Goal: Task Accomplishment & Management: Complete application form

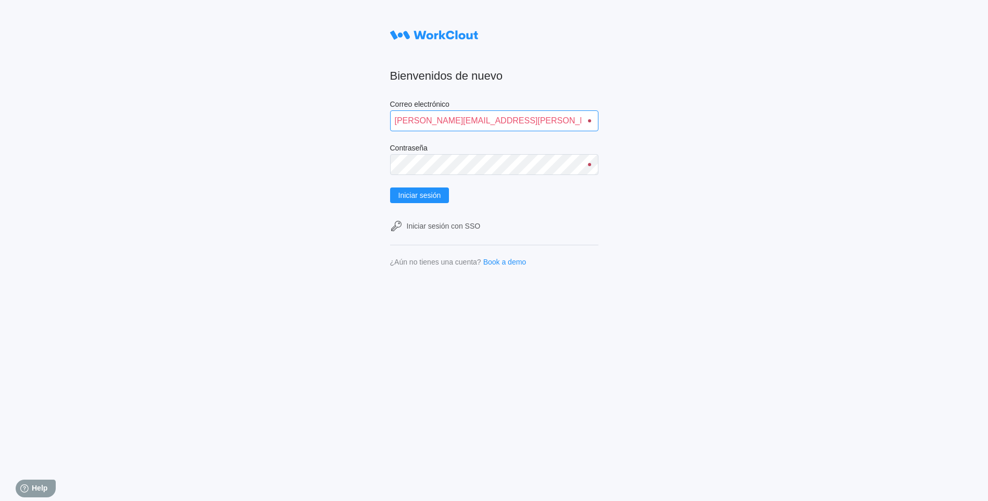
click at [511, 122] on input "ivan.davila@mailinator.com" at bounding box center [494, 120] width 208 height 21
type input "alfonso.moruno@mailinator.com"
click at [434, 195] on span "Iniciar sesión" at bounding box center [419, 195] width 43 height 7
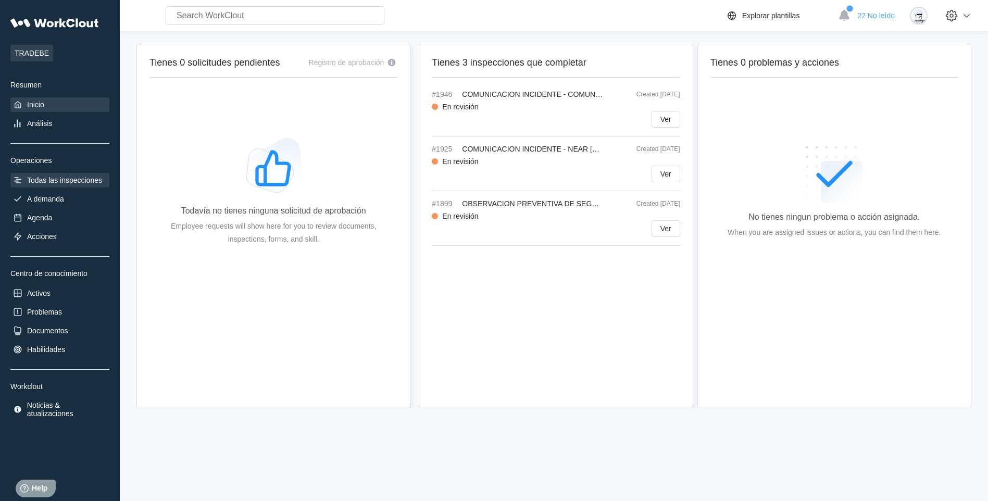
click at [77, 181] on div "Todas las inspecciones" at bounding box center [64, 180] width 75 height 8
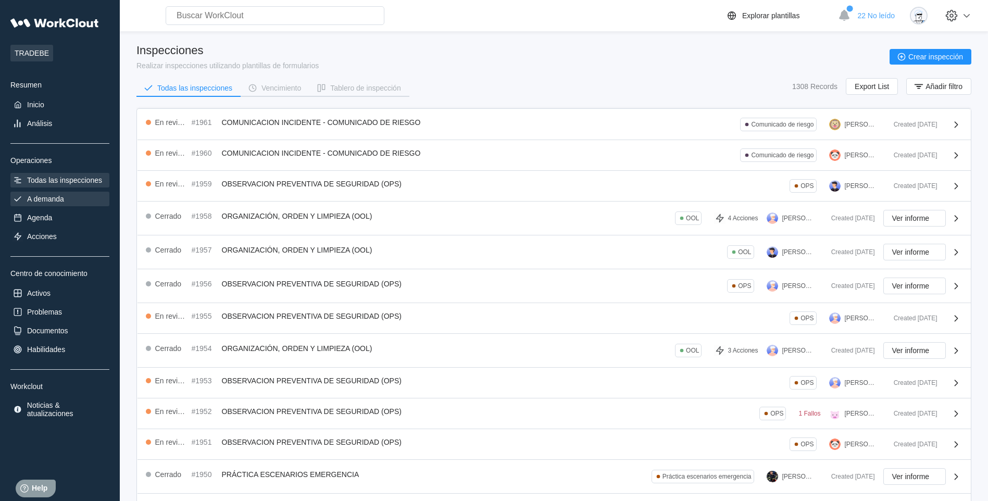
click at [74, 203] on div "A demanda" at bounding box center [59, 199] width 99 height 15
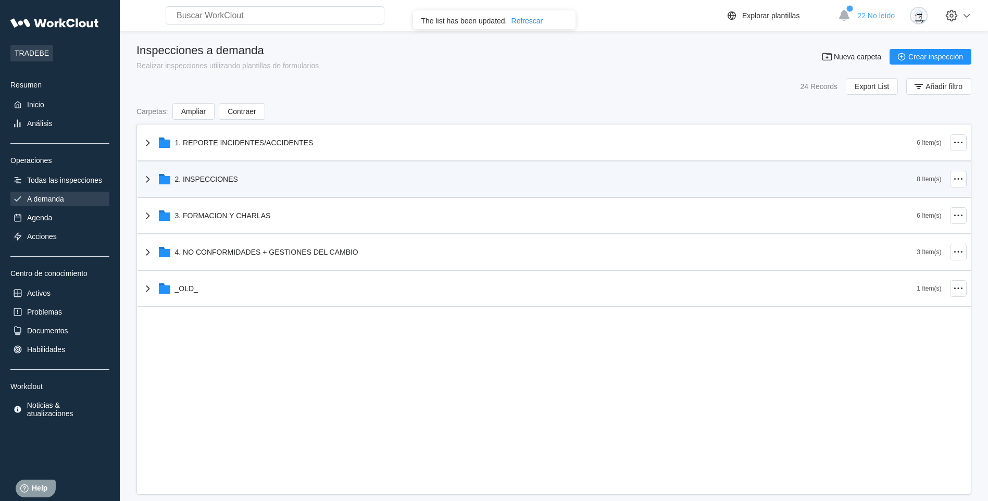
click at [234, 182] on div "2. INSPECCIONES" at bounding box center [206, 179] width 63 height 8
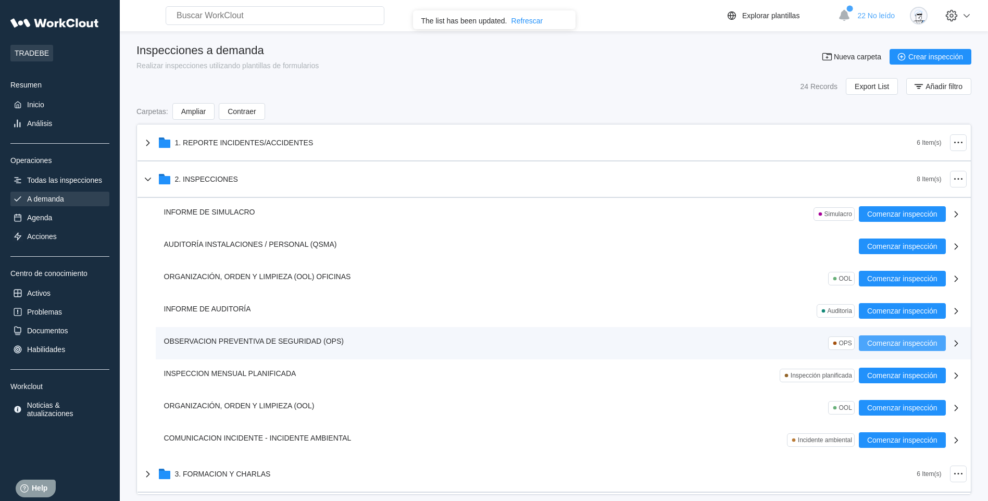
click at [882, 342] on span "Comenzar inspección" at bounding box center [902, 343] width 70 height 7
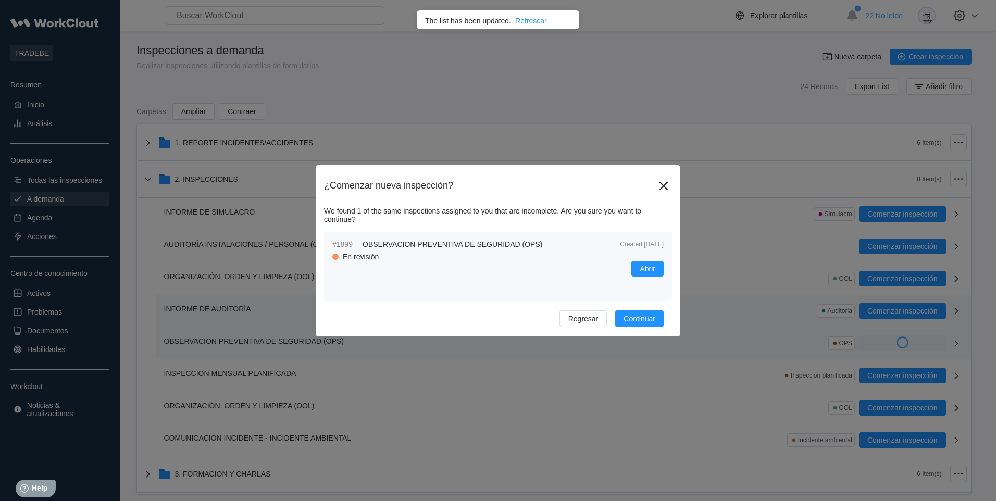
click at [656, 318] on button "Continuar" at bounding box center [639, 318] width 48 height 17
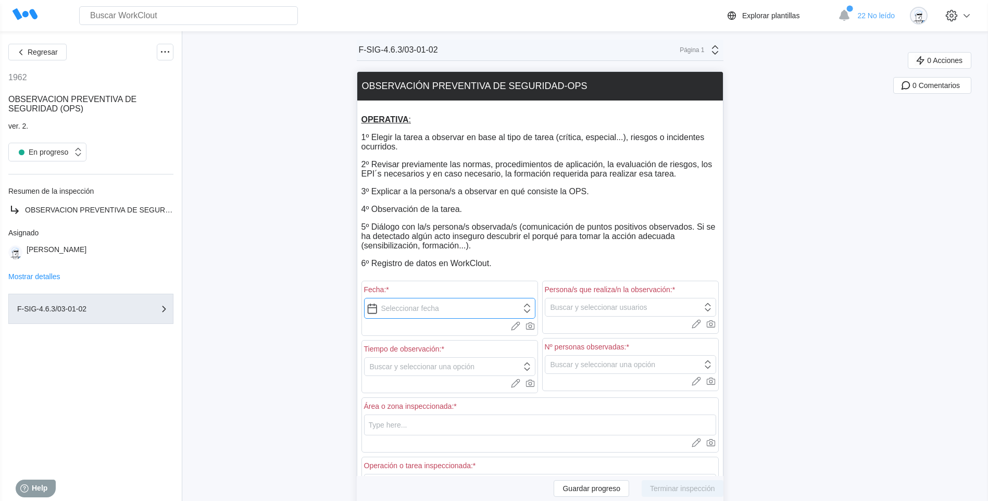
click at [375, 311] on input "text" at bounding box center [449, 308] width 171 height 21
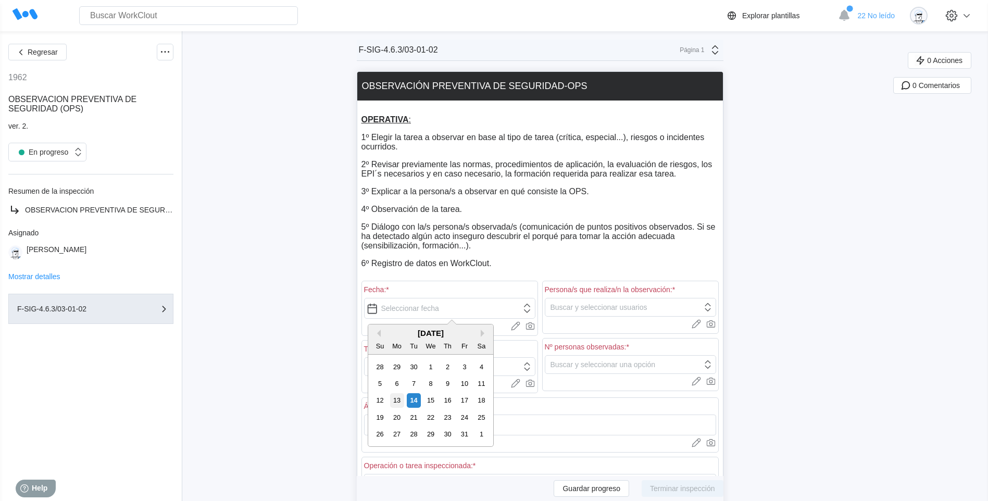
click at [399, 402] on div "13" at bounding box center [397, 400] width 14 height 14
type input "[DATE]"
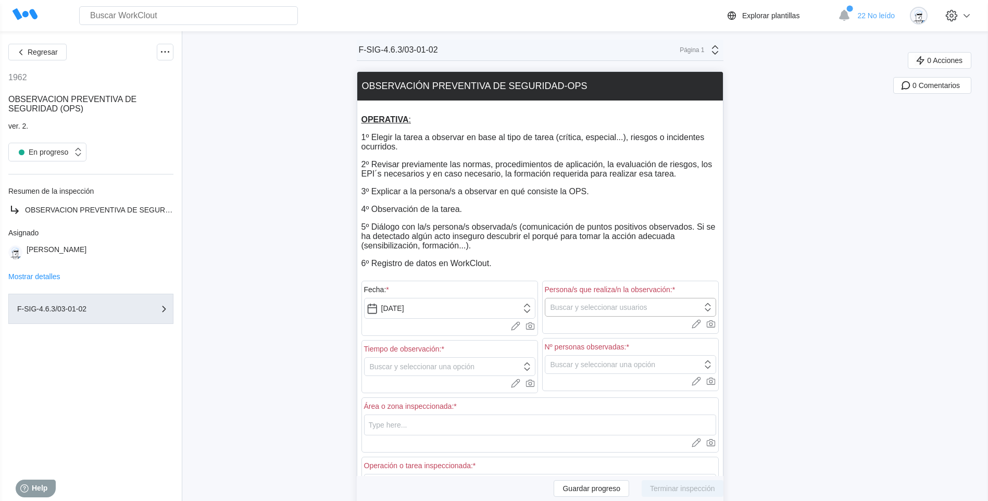
click at [660, 303] on div "Buscar y seleccionar usuarios" at bounding box center [623, 307] width 157 height 15
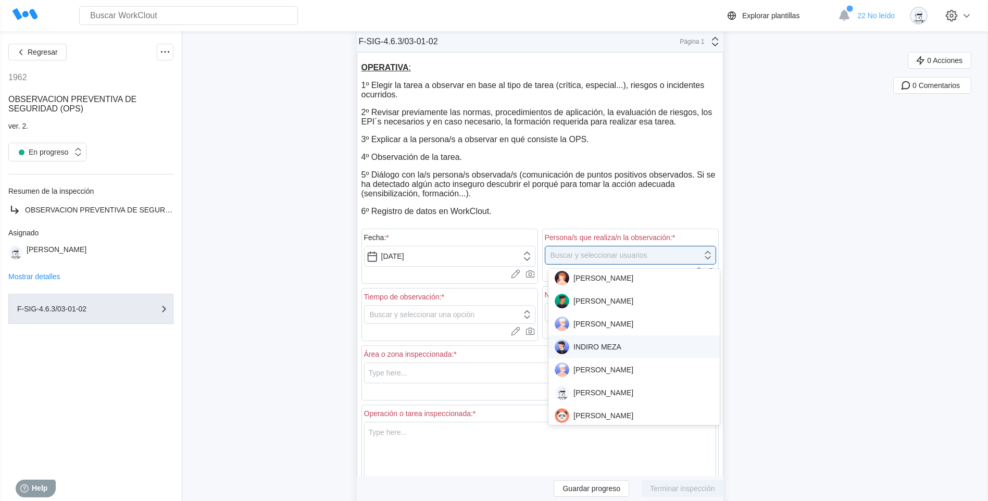
scroll to position [677, 0]
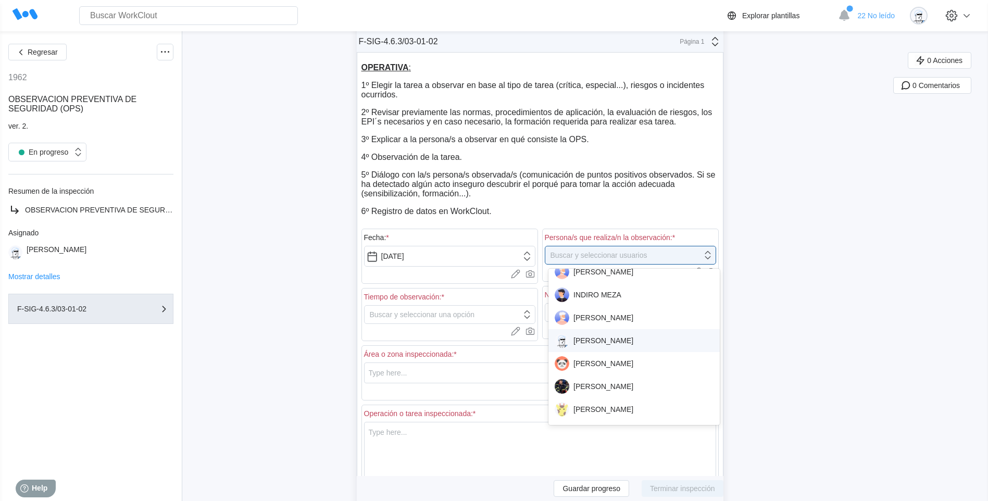
click at [623, 337] on div "[PERSON_NAME]" at bounding box center [634, 340] width 159 height 15
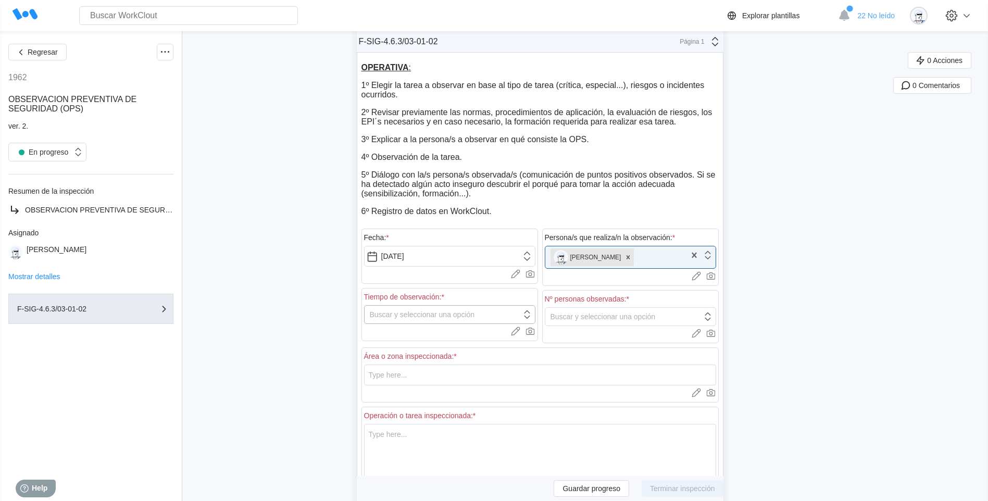
click at [389, 315] on div "Buscar y seleccionar una opción" at bounding box center [422, 314] width 105 height 8
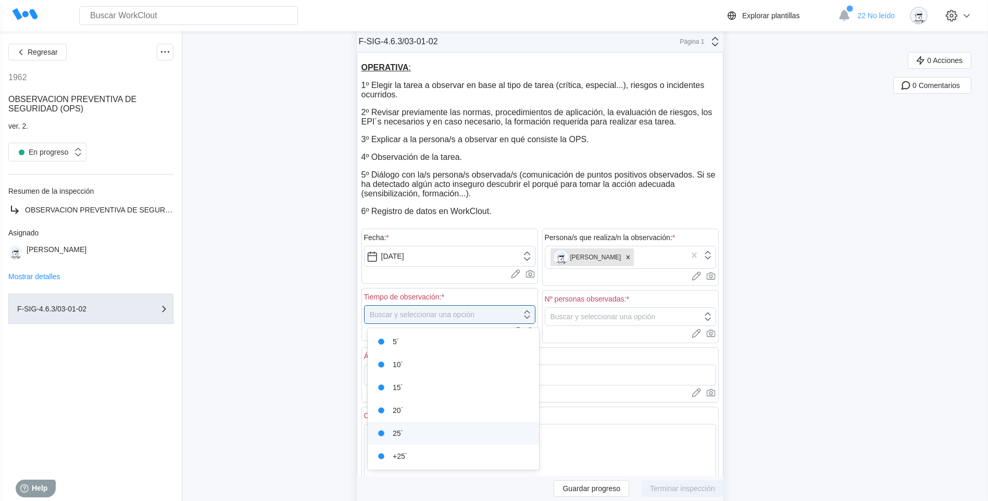
click at [420, 431] on div "25´" at bounding box center [453, 433] width 159 height 15
click at [645, 314] on div "Buscar y seleccionar una opción" at bounding box center [603, 317] width 105 height 8
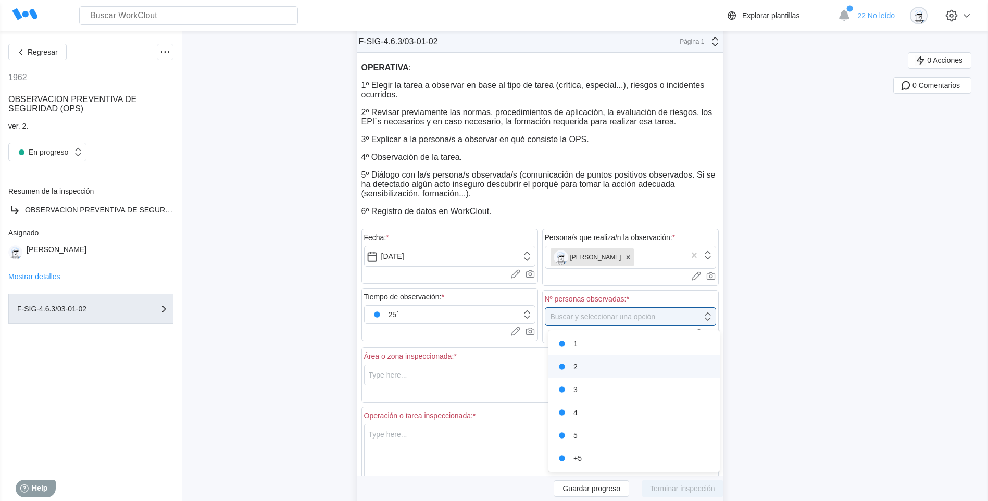
click at [603, 368] on div "2" at bounding box center [634, 366] width 159 height 15
click at [422, 377] on input "text" at bounding box center [540, 375] width 352 height 21
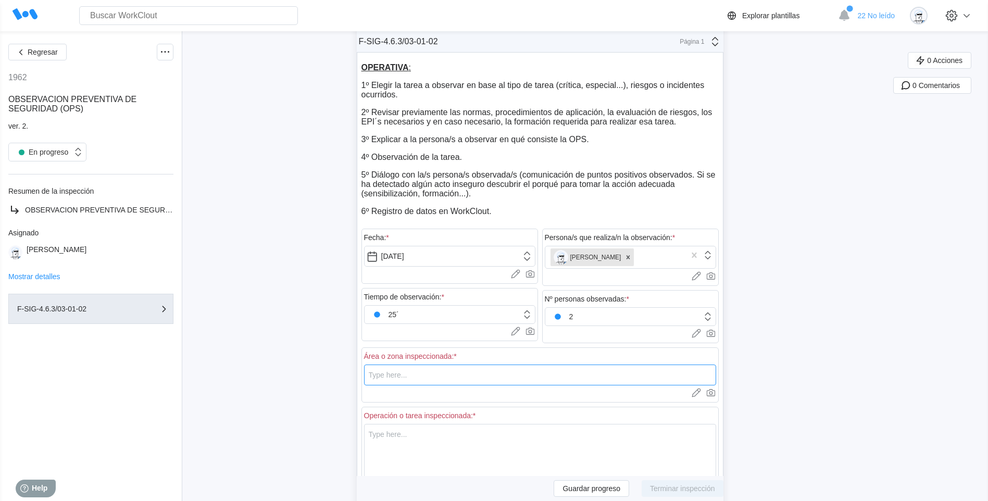
click at [451, 371] on input "text" at bounding box center [540, 375] width 352 height 21
click at [472, 372] on input "text" at bounding box center [540, 375] width 352 height 21
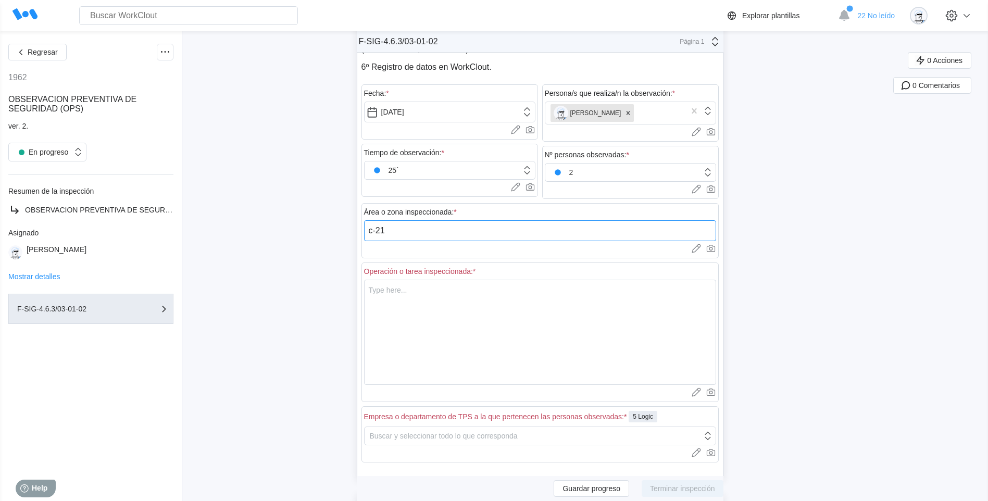
scroll to position [208, 0]
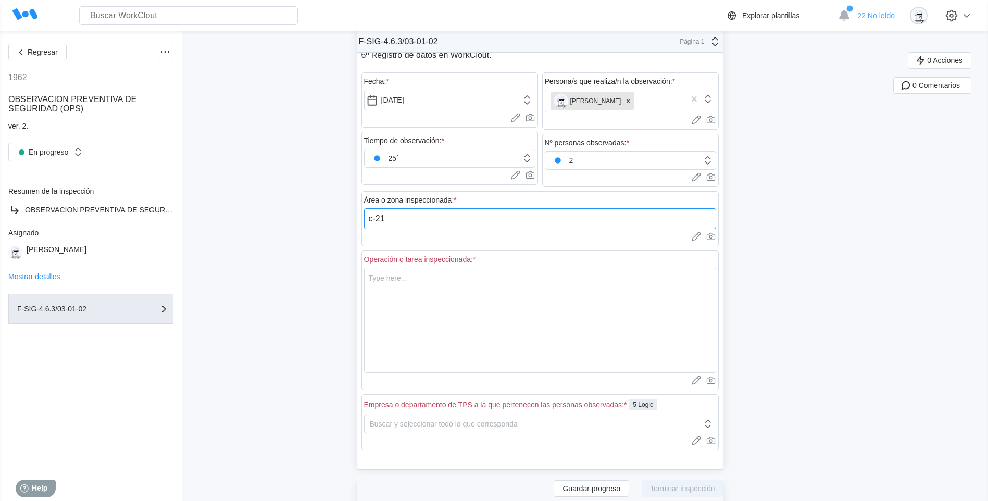
type input "c-21"
click at [409, 289] on textarea at bounding box center [540, 320] width 352 height 105
click at [469, 428] on div "Buscar y seleccionar todo lo que corresponda" at bounding box center [534, 424] width 338 height 15
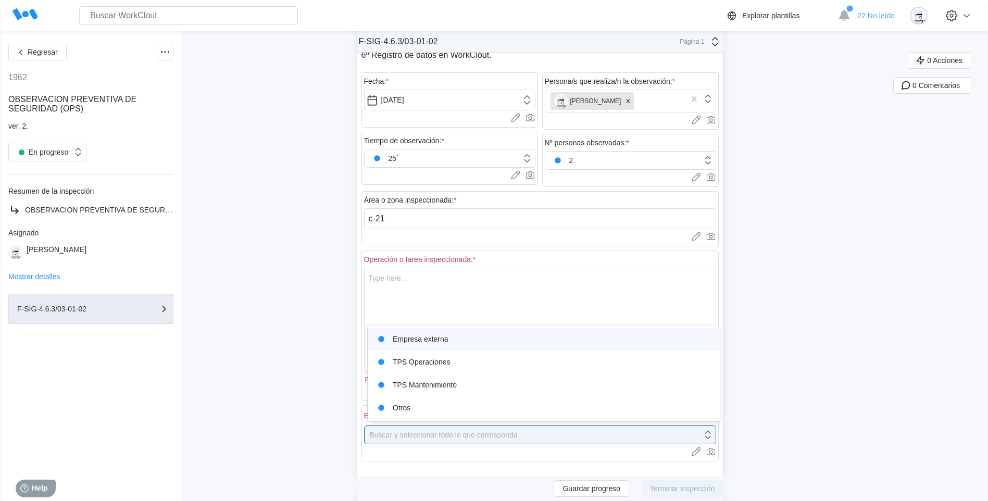
click at [461, 344] on div "Empresa externa" at bounding box center [544, 339] width 340 height 15
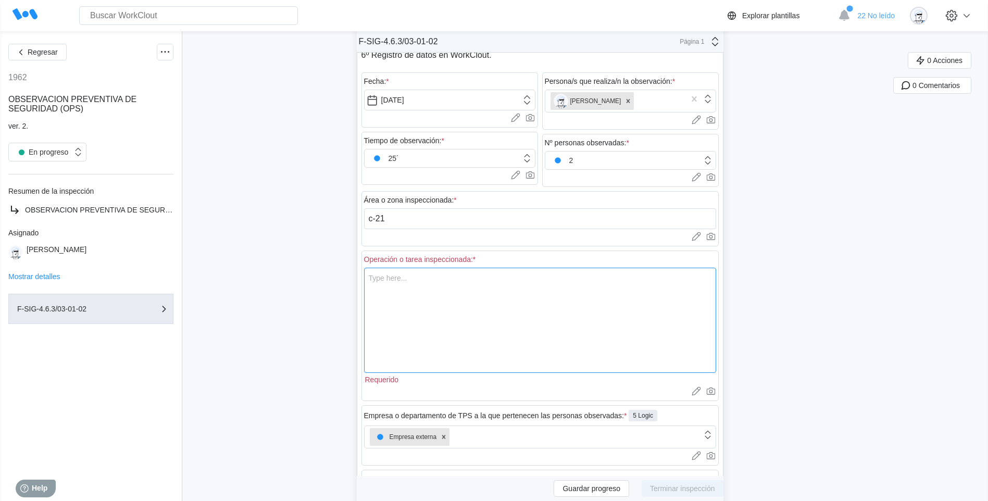
click at [412, 285] on textarea at bounding box center [540, 320] width 352 height 105
type textarea "T"
type textarea "x"
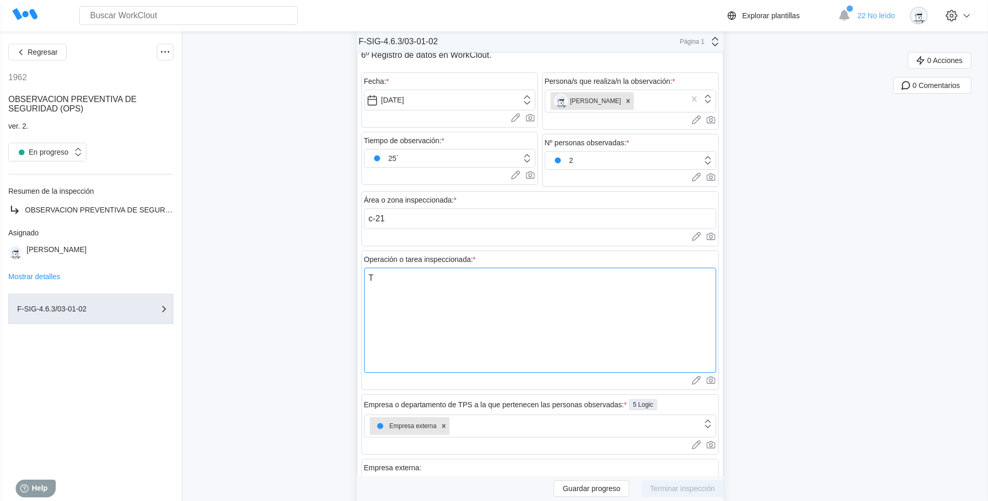
type textarea "T-"
type textarea "x"
type textarea "T-1"
type textarea "x"
type textarea "T-10"
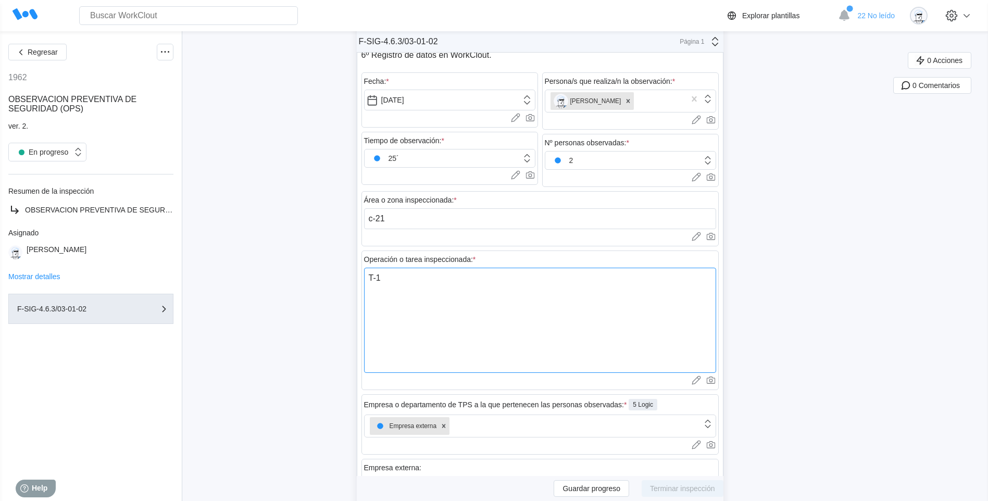
type textarea "x"
type textarea "T-104"
type textarea "x"
type textarea "T-104,"
type textarea "x"
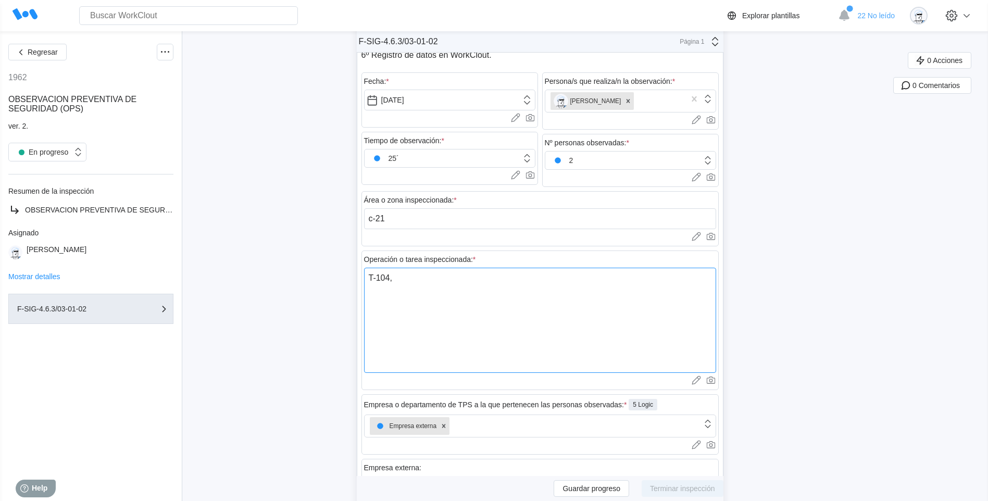
type textarea "T-104,"
type textarea "x"
type textarea "T-104, u"
type textarea "x"
type textarea "T-104, un"
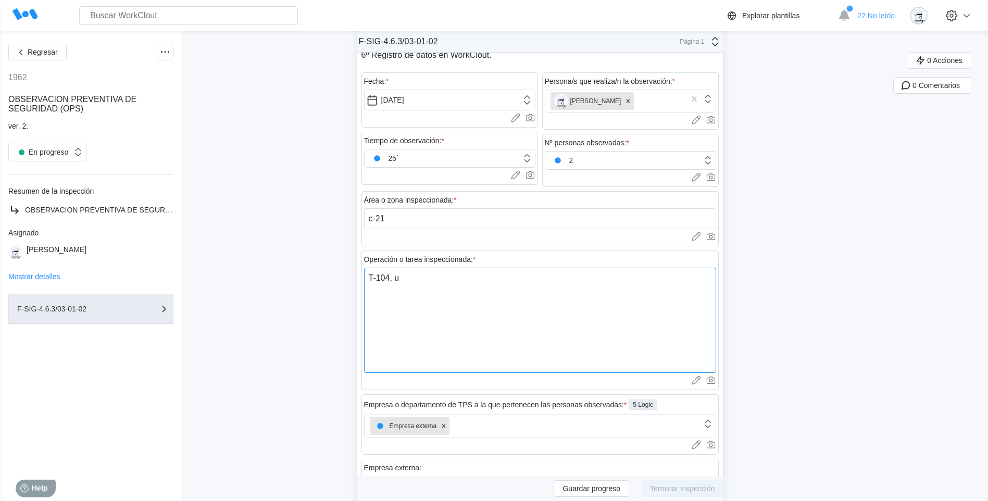
type textarea "x"
type textarea "T-104, [GEOGRAPHIC_DATA]"
type textarea "x"
type textarea "T-104, unir"
type textarea "x"
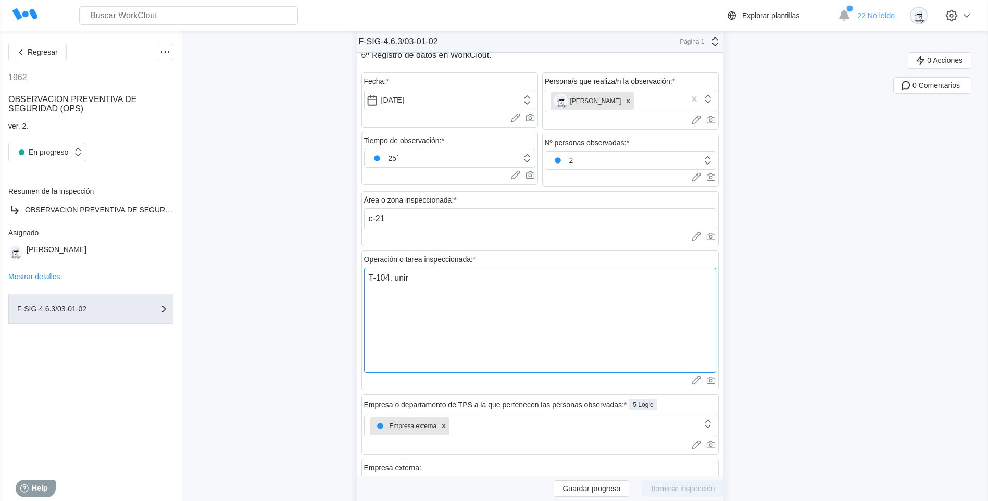
type textarea "T-104, unir"
type textarea "x"
type textarea "T-104, unir l"
type textarea "x"
type textarea "T-104, unir la"
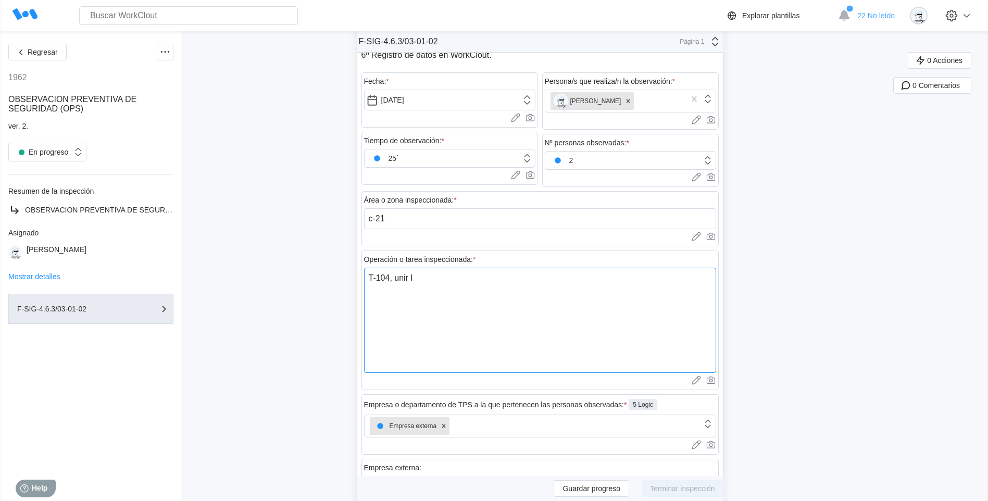
type textarea "x"
type textarea "T-104, unir la"
type textarea "x"
type textarea "T-104, unir la l"
type textarea "x"
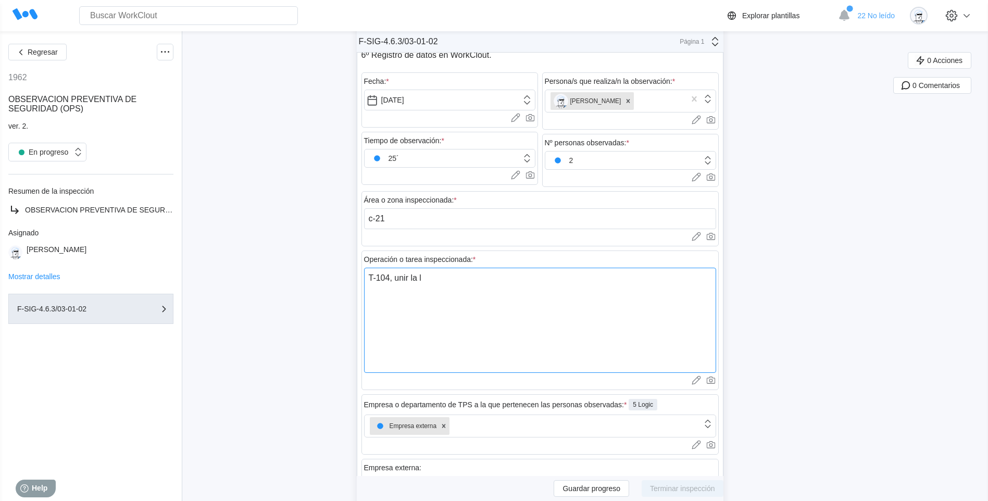
type textarea "T-104, unir la li"
type textarea "x"
type textarea "T-104, unir la lin"
type textarea "x"
type textarea "T-104, unir la line"
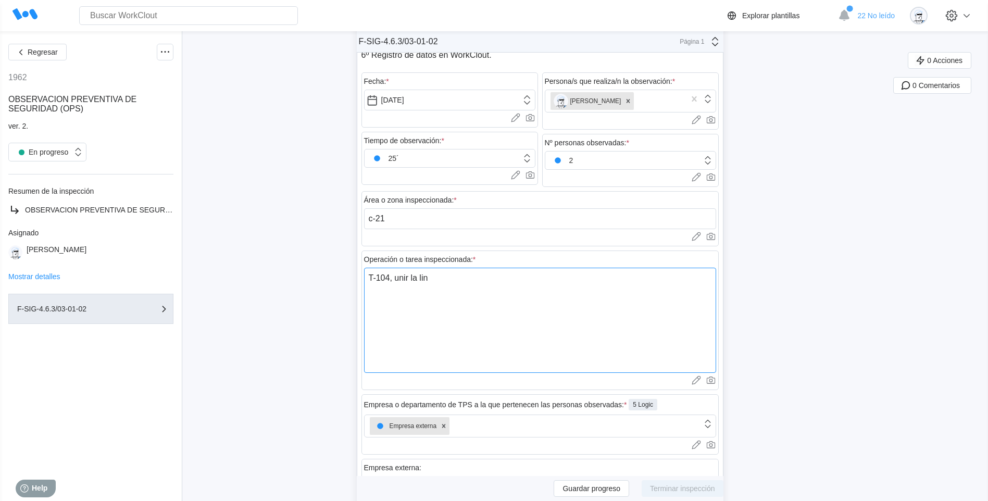
type textarea "x"
type textarea "T-104, unir la linea"
type textarea "x"
type textarea "T-104, unir la linea"
type textarea "x"
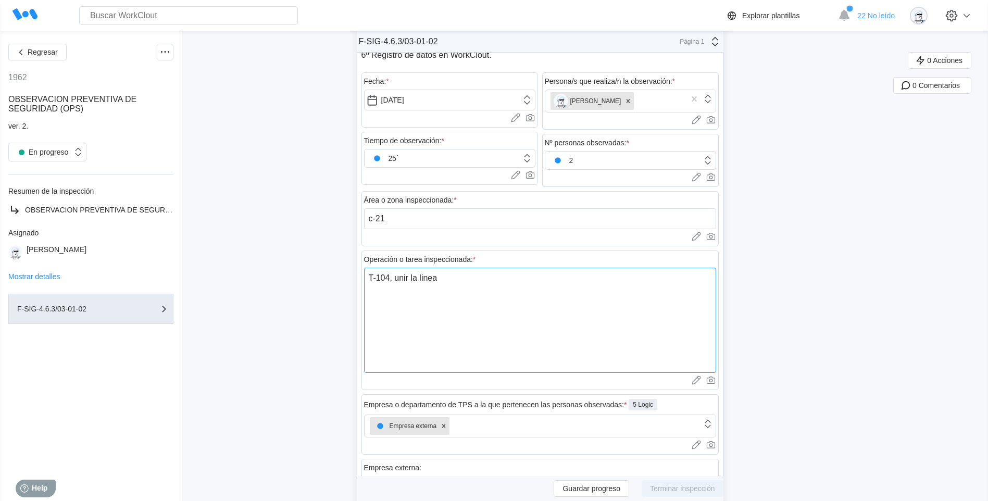
type textarea "T-104, unir la linea d"
type textarea "x"
type textarea "T-104, unir la linea de"
type textarea "x"
type textarea "T-104, unir la linea de"
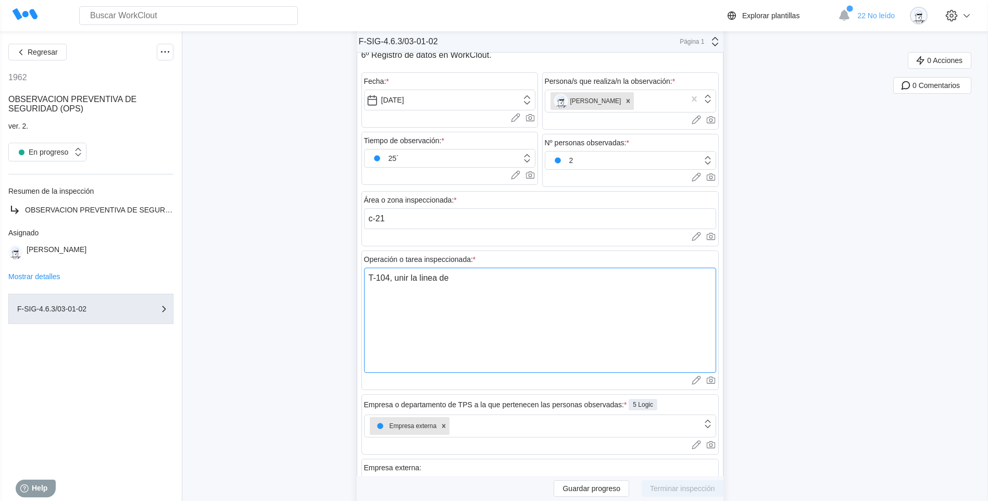
type textarea "x"
type textarea "T-104, unir la linea de e"
type textarea "x"
type textarea "T-104, unir la linea de en"
type textarea "x"
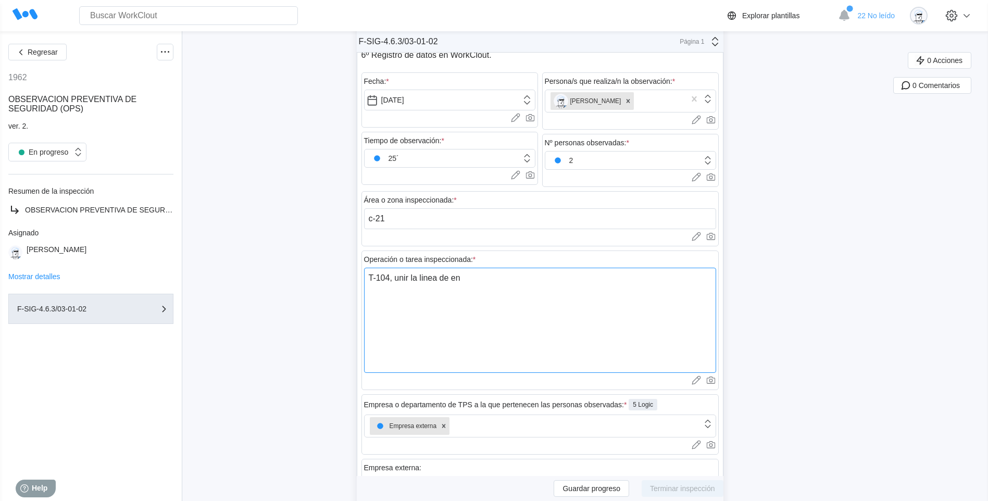
type textarea "T-104, unir la linea de ent"
type textarea "x"
type textarea "T-104, unir la linea de entr"
type textarea "x"
type textarea "T-104, unir la linea de entra"
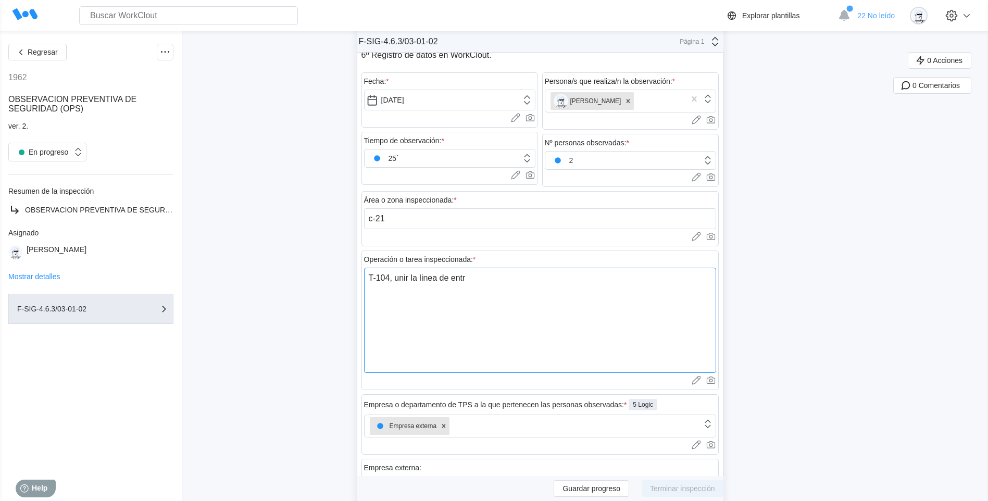
type textarea "x"
type textarea "T-104, unir la linea de entrad"
type textarea "x"
type textarea "T-104, unir la linea de entrada"
type textarea "x"
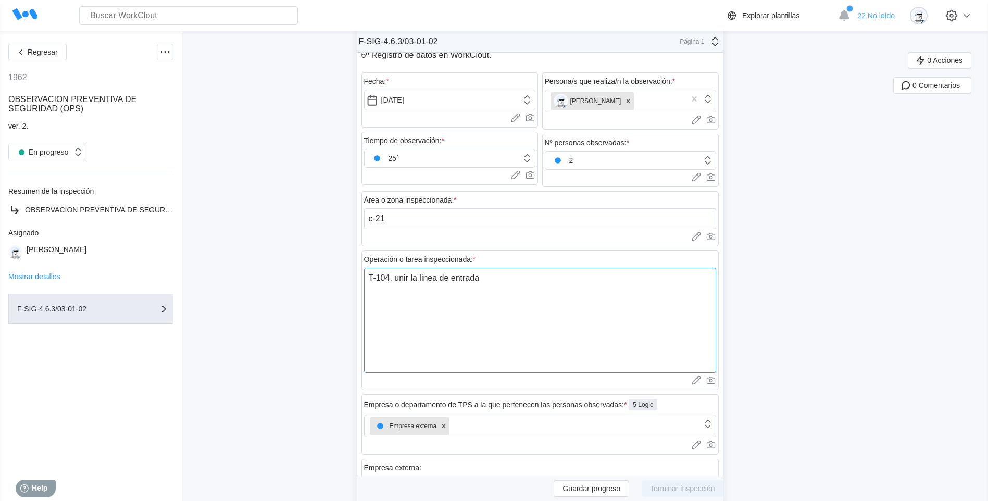
type textarea "T-104, unir la linea de entrada"
type textarea "x"
type textarea "T-104, unir la linea de entrada d"
type textarea "x"
type textarea "T-104, unir la linea de entrada de"
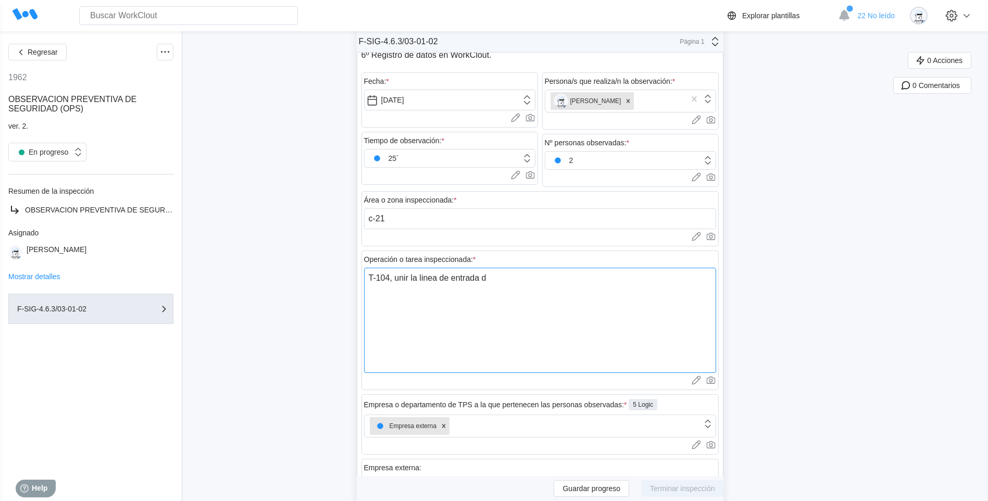
type textarea "x"
type textarea "T-104, unir la linea de entrada del"
type textarea "x"
type textarea "T-104, unir la linea de entrada del"
type textarea "x"
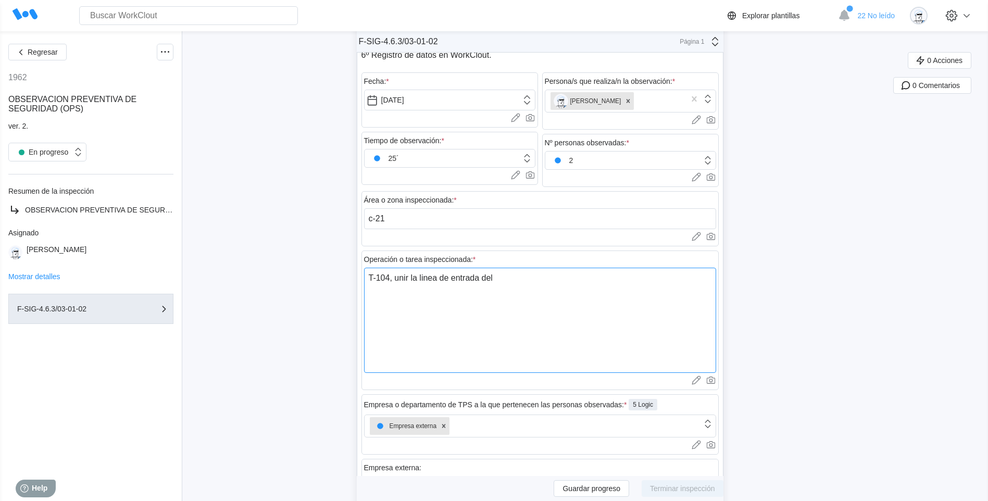
type textarea "T-104, unir la linea de entrada del T"
type textarea "x"
type textarea "T-104, unir la linea de entrada del T_"
type textarea "x"
type textarea "T-104, unir la linea de entrada del T"
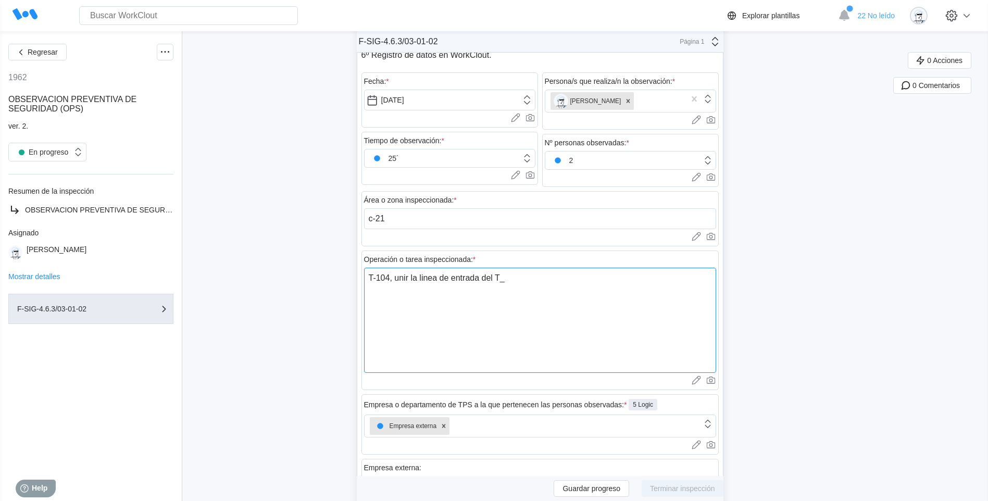
type textarea "x"
type textarea "T-104, unir la linea de entrada del T-"
type textarea "x"
type textarea "T-104, unir la linea de entrada del T-1"
type textarea "x"
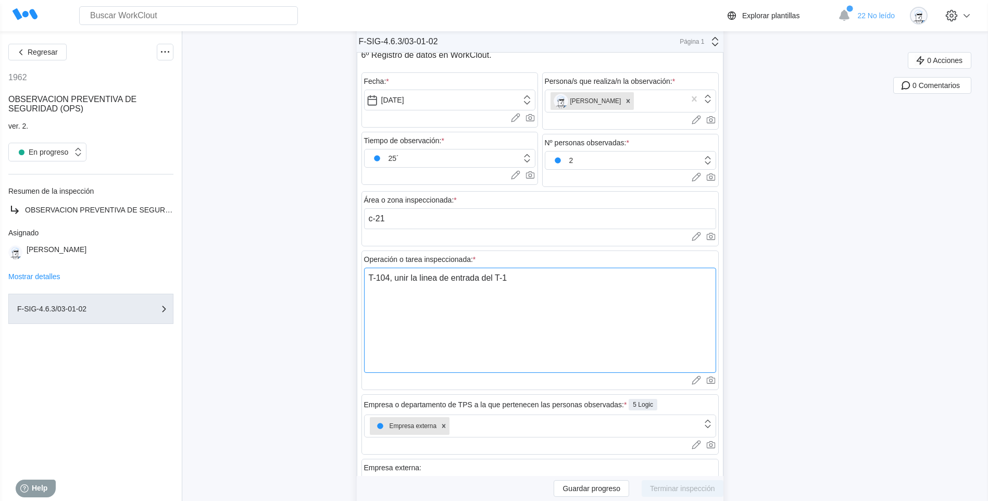
type textarea "T-104, unir la linea de entrada del T-10"
type textarea "x"
type textarea "T-104, unir la linea de entrada del T-104"
type textarea "x"
type textarea "T-104, unir la linea de entrada del T-104"
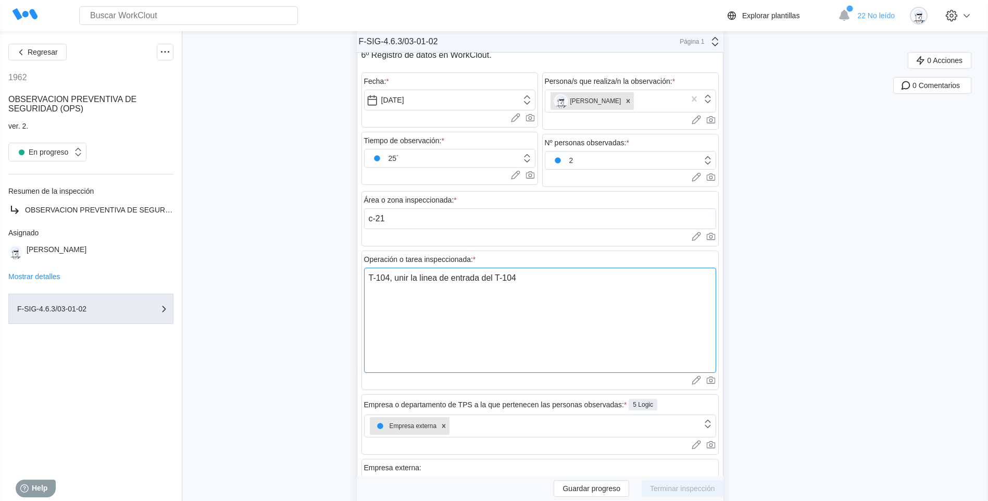
type textarea "x"
type textarea "T-104, unir la linea de entrada del T-104 a"
type textarea "x"
type textarea "T-104, unir la linea de entrada del T-104 al"
type textarea "x"
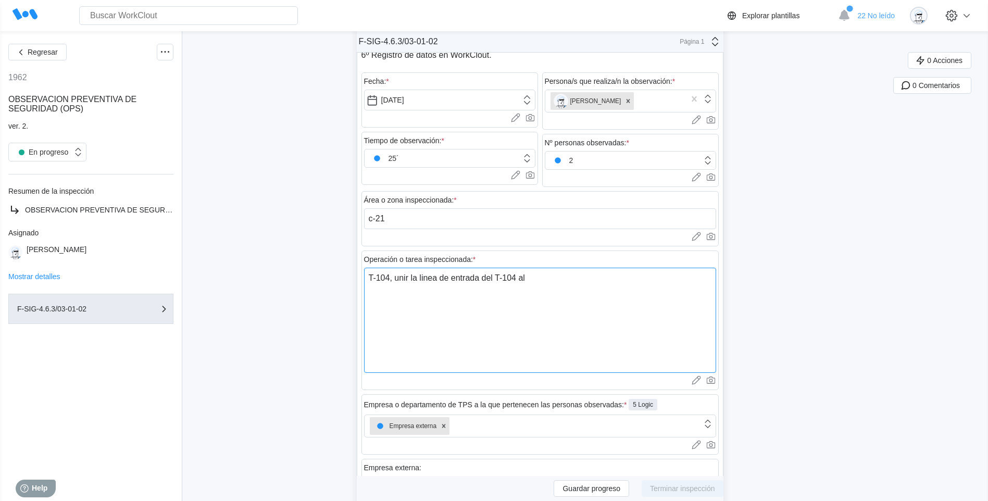
type textarea "T-104, unir la linea de entrada del T-104 ala"
type textarea "x"
type textarea "T-104, unir la linea de entrada del T-104 al"
type textarea "x"
type textarea "T-104, unir la linea de entrada del T-104 a"
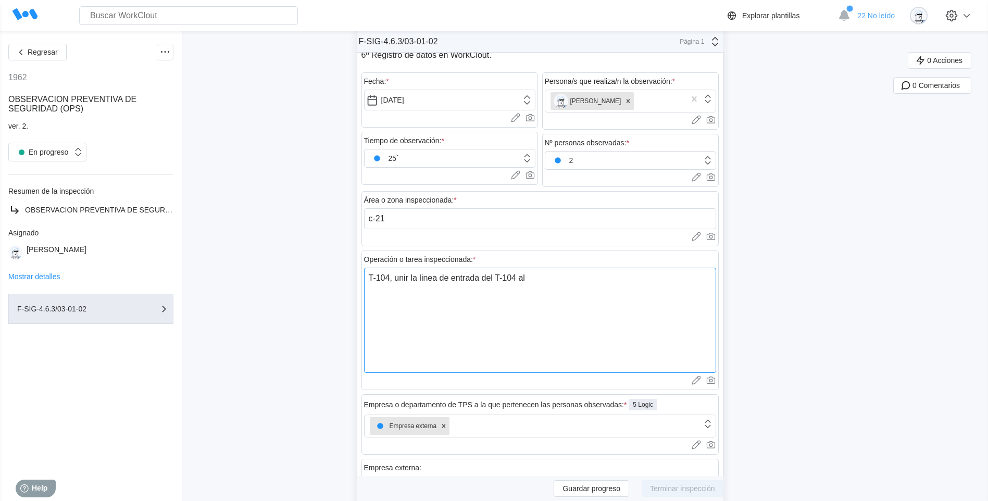
type textarea "x"
type textarea "T-104, unir la linea de entrada del T-104 a"
type textarea "x"
type textarea "T-104, unir la linea de entrada del T-104 a l"
type textarea "x"
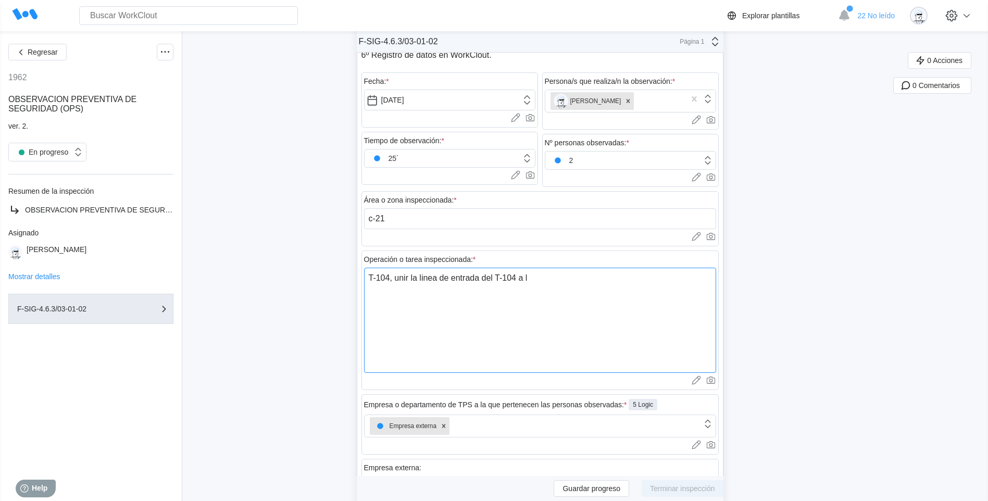
type textarea "T-104, unir la linea de entrada del T-104 a la"
type textarea "x"
type textarea "T-104, unir la linea de entrada del T-104 a la"
type textarea "x"
type textarea "T-104, unir la linea de entrada del T-104 a la l"
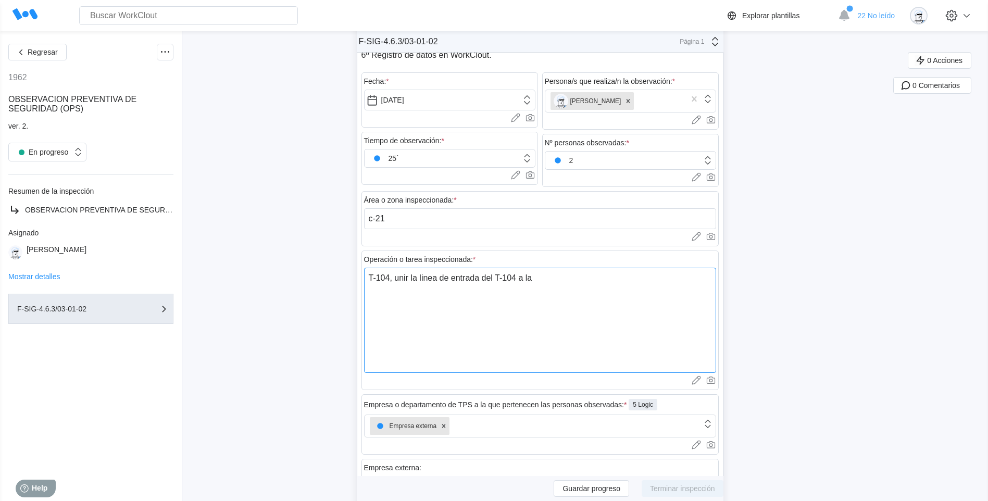
type textarea "x"
type textarea "T-104, unir la linea de entrada del T-104 a la li"
type textarea "x"
type textarea "T-104, unir la linea de entrada del T-104 a la lin"
type textarea "x"
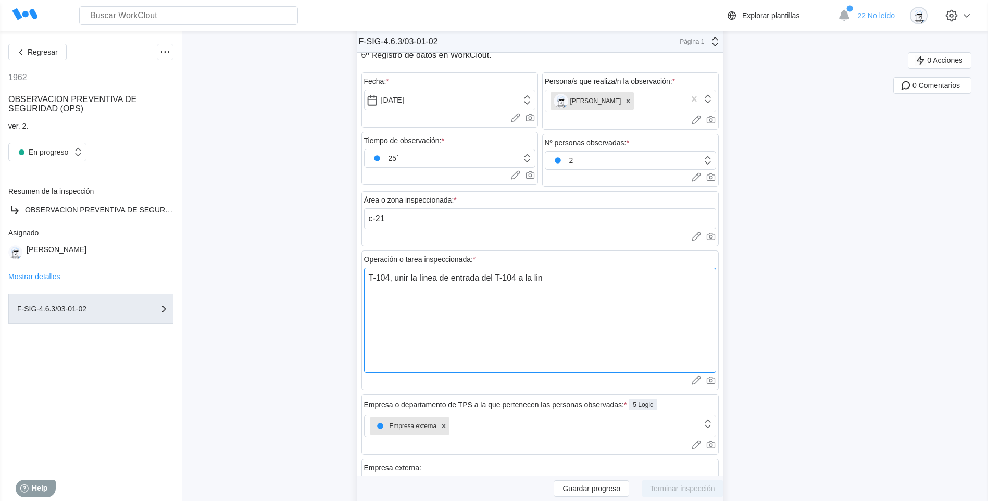
type textarea "T-104, unir la linea de entrada del T-104 a la line"
type textarea "x"
type textarea "T-104, unir la linea de entrada del T-104 a la lines"
type textarea "x"
type textarea "T-104, unir la linea de entrada del T-104 a la lines"
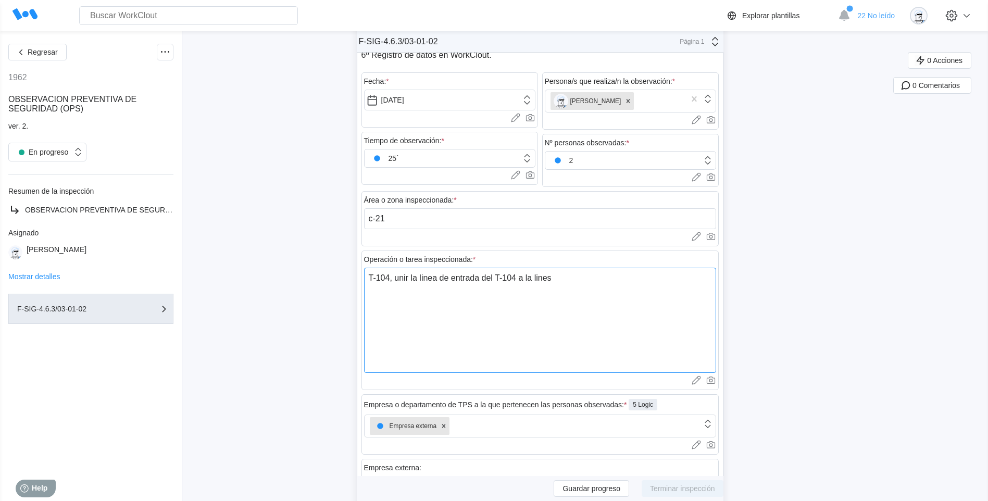
type textarea "x"
type textarea "T-104, unir la linea de entrada del T-104 a la lines"
type textarea "x"
type textarea "T-104, unir la linea de entrada del T-104 a la line"
type textarea "x"
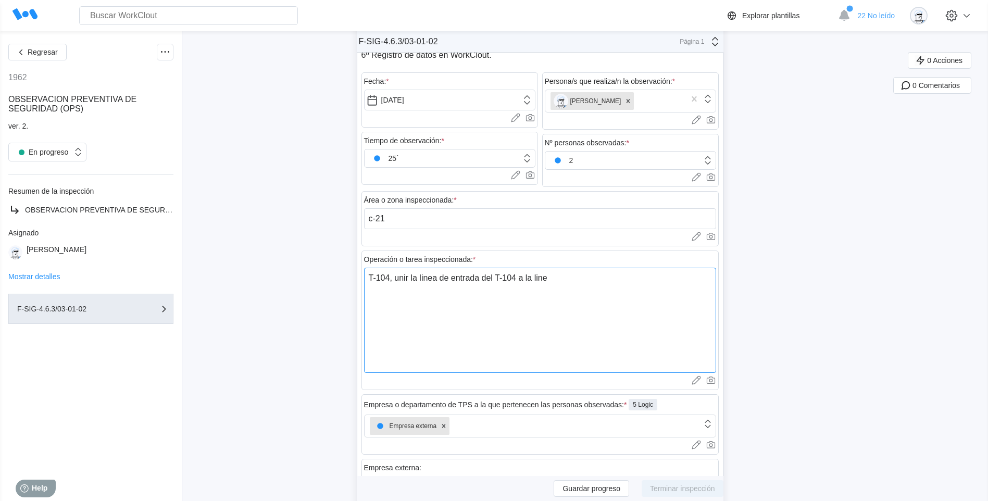
click at [482, 279] on textarea "T-104, unir la linea de entrada del T-104 a la line" at bounding box center [540, 320] width 352 height 105
type textarea "T-104, unir la linea de entrad del T-104 a la line"
type textarea "x"
type textarea "T-104, unir la linea de entra del T-104 a la line"
type textarea "x"
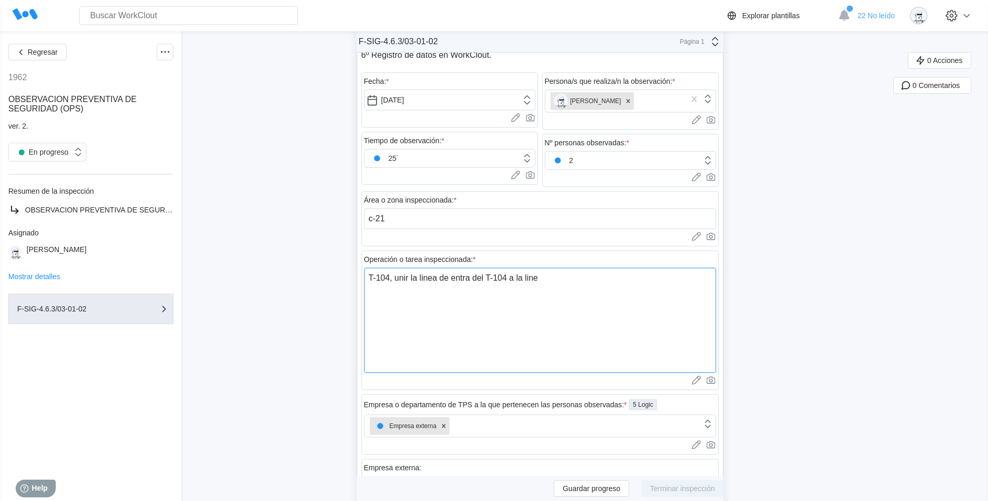
type textarea "T-104, unir la linea de entr del T-104 a la line"
type textarea "x"
type textarea "T-104, unir la linea de ent del T-104 a la line"
type textarea "x"
type textarea "T-104, unir la linea de en del T-104 a la line"
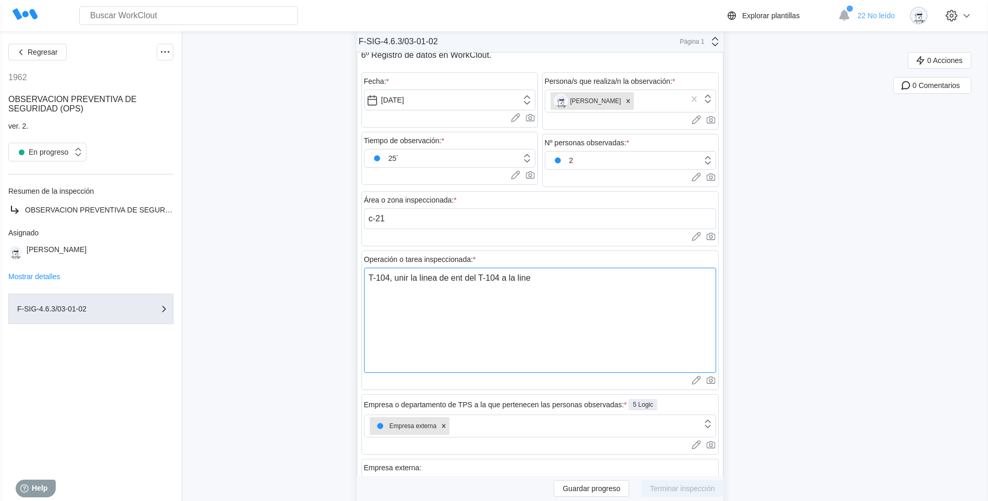
type textarea "x"
type textarea "T-104, unir la linea de e del T-104 a la line"
type textarea "x"
type textarea "T-104, unir la linea de del T-104 a la line"
type textarea "x"
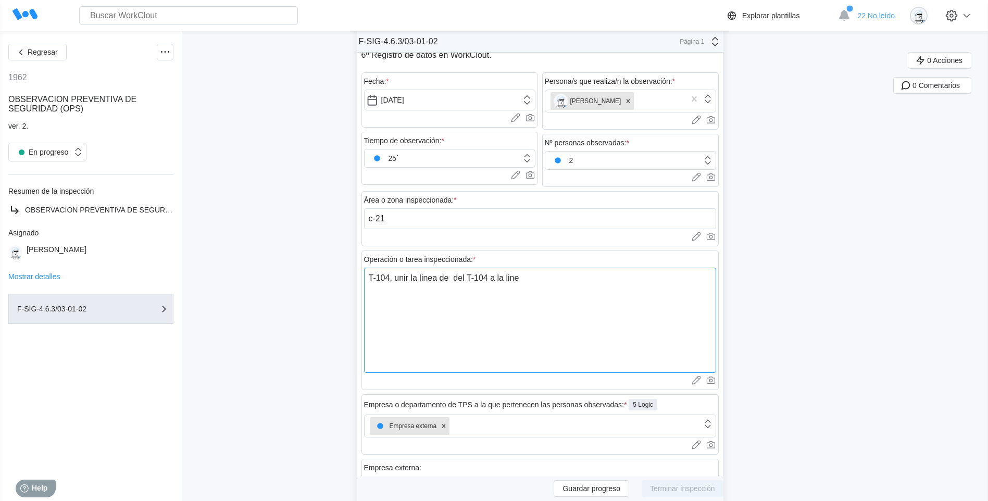
type textarea "T-104, unir la linea de del T-104 a la line"
type textarea "x"
type textarea "T-104, unir la linea de del T-104 a la line"
type textarea "x"
type textarea "T-104, unir la linea de s del T-104 a la line"
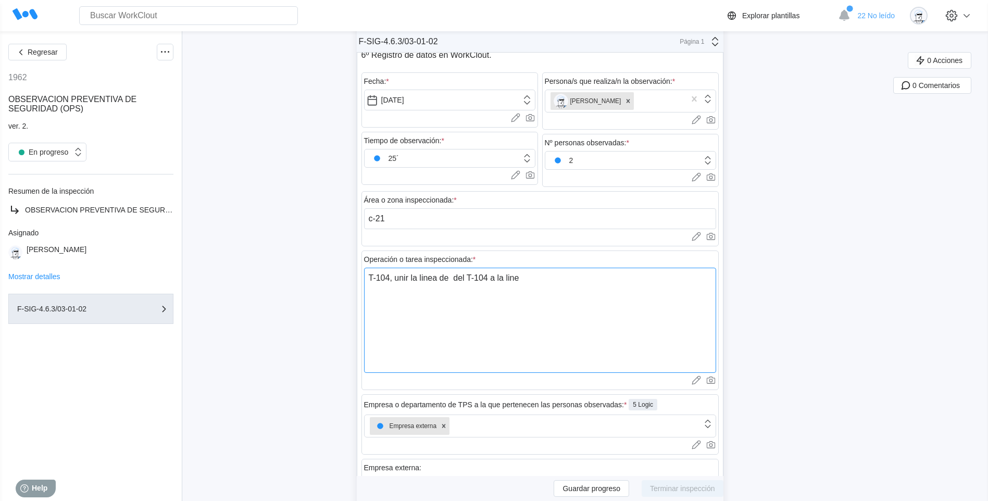
type textarea "x"
type textarea "T-104, unir la linea de sa del T-104 a la line"
type textarea "x"
type textarea "T-104, unir la linea de sal del T-104 a la line"
type textarea "x"
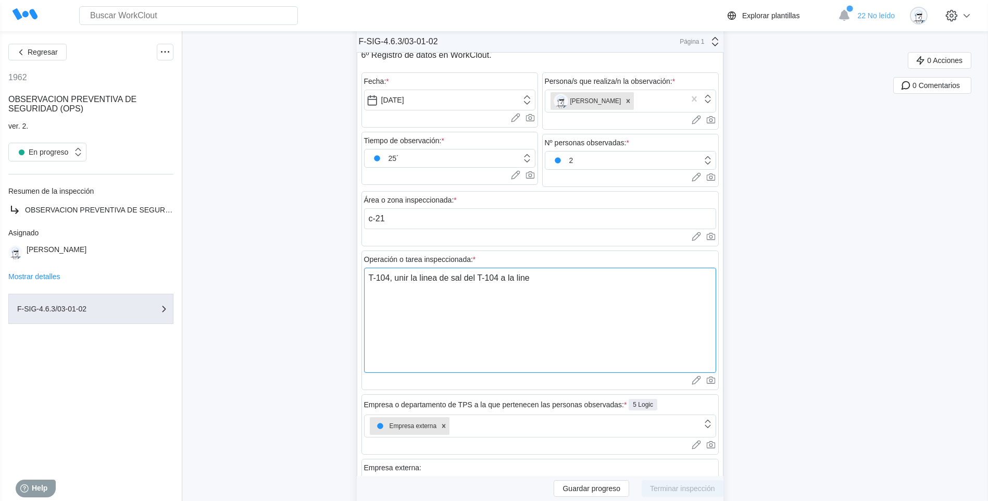
type textarea "T-104, unir la linea de sali del T-104 a la line"
type textarea "x"
type textarea "T-104, unir la linea de salid del T-104 a la line"
type textarea "x"
type textarea "T-104, unir la linea de salida del T-104 a la line"
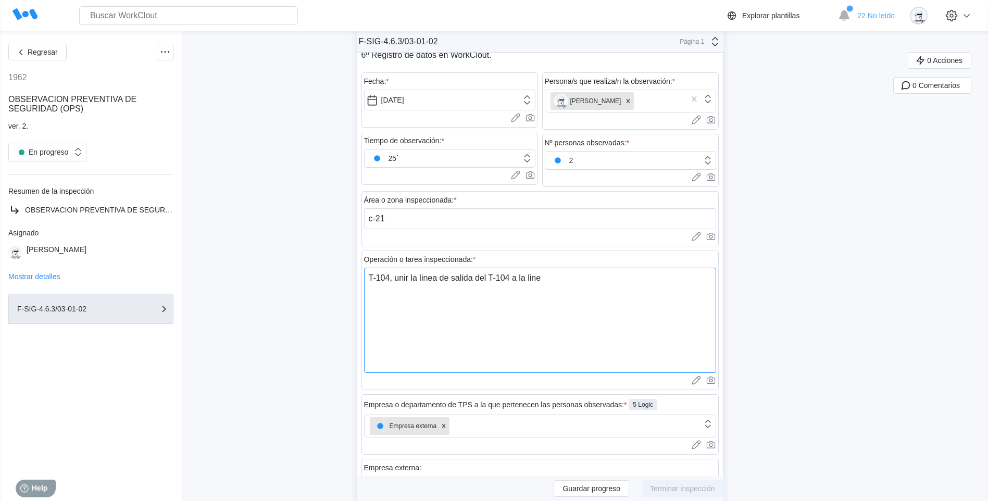
type textarea "x"
click at [551, 282] on textarea "T-104, unir la linea de salida del T-104 a la line" at bounding box center [540, 320] width 352 height 105
type textarea "T-104, unir la linea de salida del T-104 a la linea"
type textarea "x"
type textarea "T-104, unir la linea de salida del T-104 a la linea"
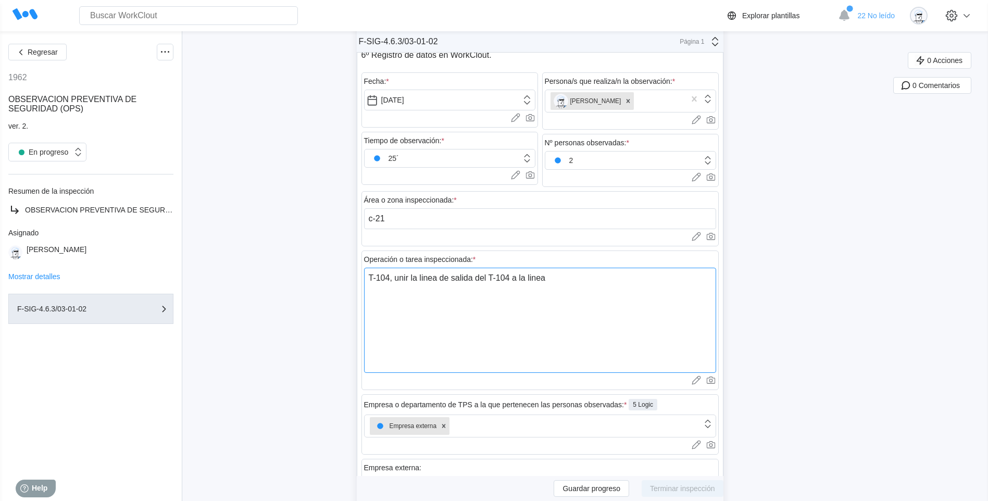
type textarea "x"
type textarea "T-104, unir la linea de salida del T-104 a la linea 1"
type textarea "x"
type textarea "T-104, unir la linea de salida del T-104 a la linea 10"
type textarea "x"
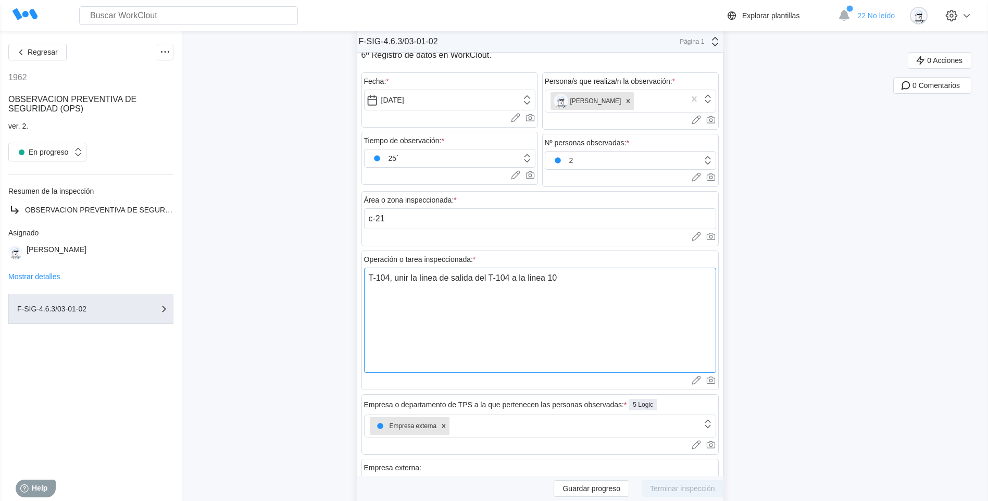
type textarea "T-104, unir la linea de salida del T-104 a la linea 100"
type textarea "x"
type textarea "T-104, unir la linea de salida del T-104 a la linea 1006"
type textarea "x"
type textarea "T-104, unir la linea de salida del T-104 a la linea 100"
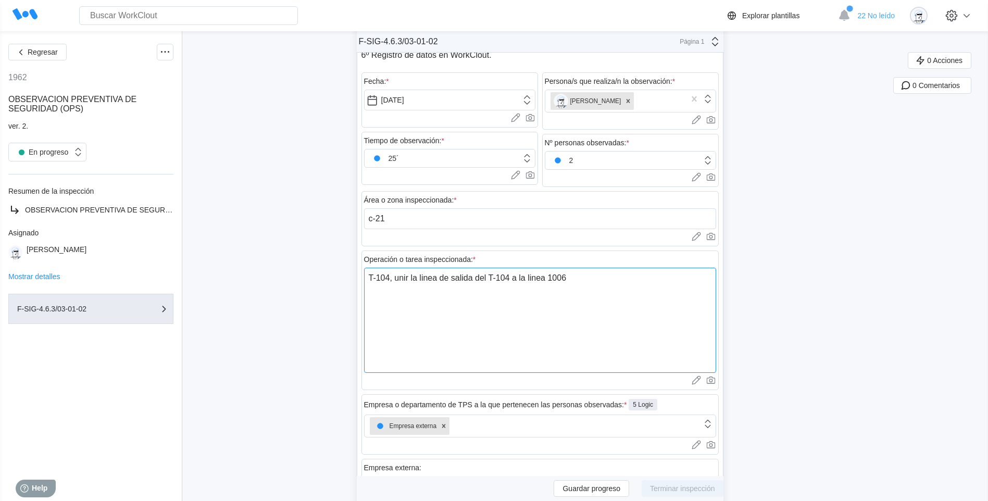
type textarea "x"
type textarea "T-104, unir la linea de salida del T-104 a la linea 1008"
type textarea "x"
type textarea "T-104, unir la linea de salida del T-104 a la linea 1008."
type textarea "x"
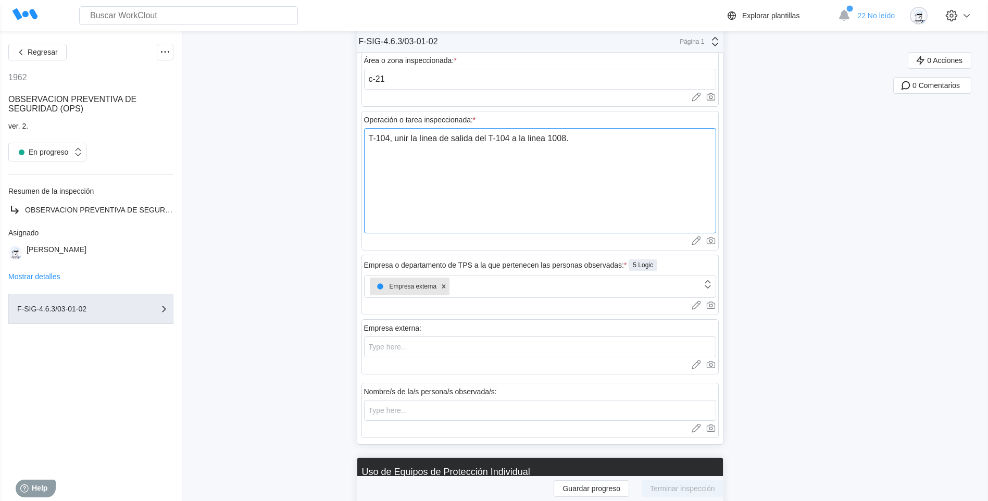
scroll to position [365, 0]
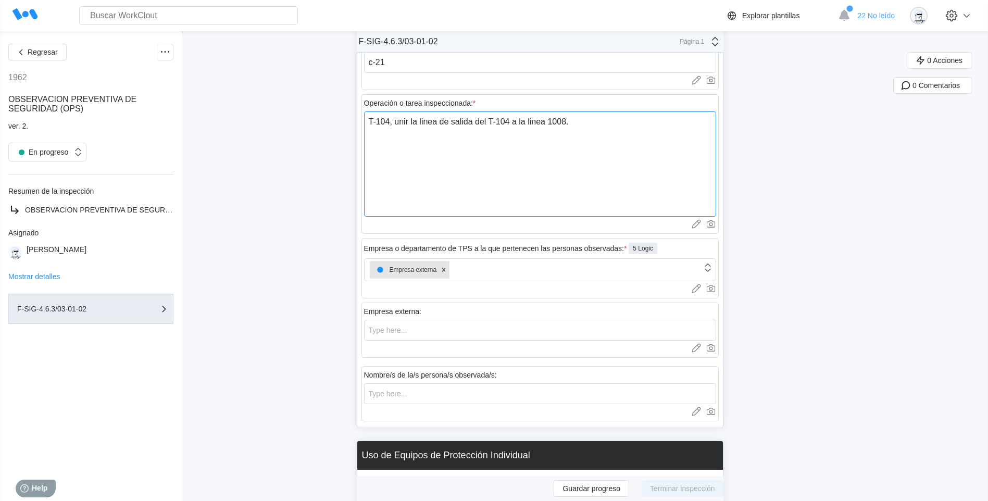
type textarea "T-104, unir la linea de salida del T-104 a la linea 1008."
click at [458, 332] on input "text" at bounding box center [540, 330] width 352 height 21
type input "gasdruk"
click at [466, 397] on input "text" at bounding box center [540, 393] width 352 height 21
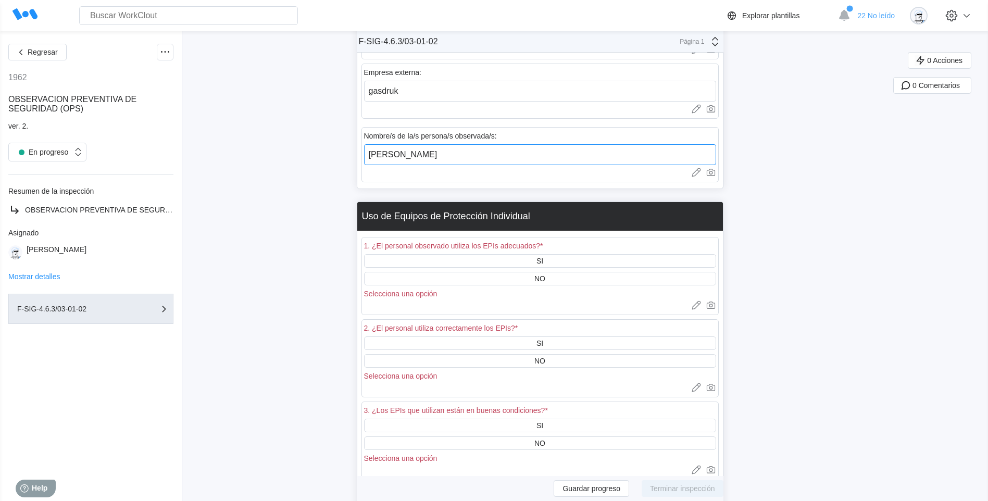
scroll to position [625, 0]
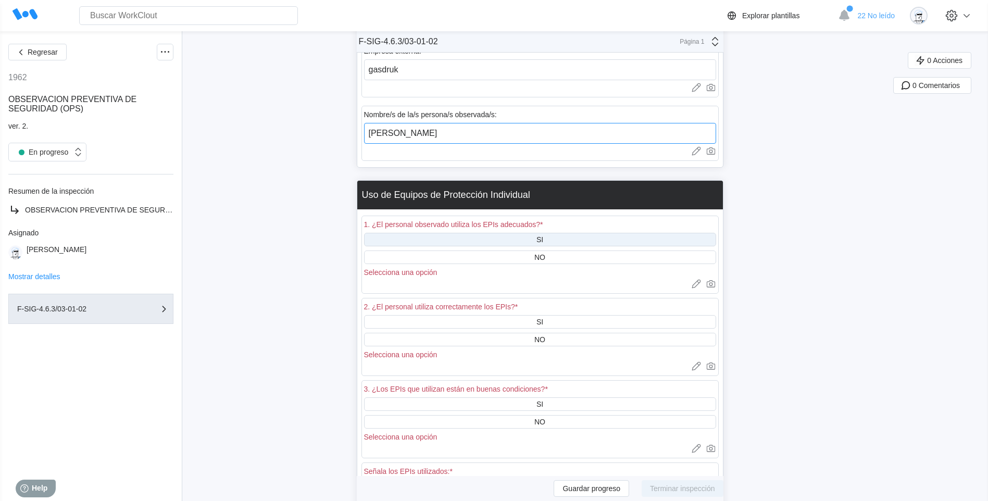
type input "[PERSON_NAME]"
click at [483, 234] on div "SI" at bounding box center [540, 240] width 352 height 14
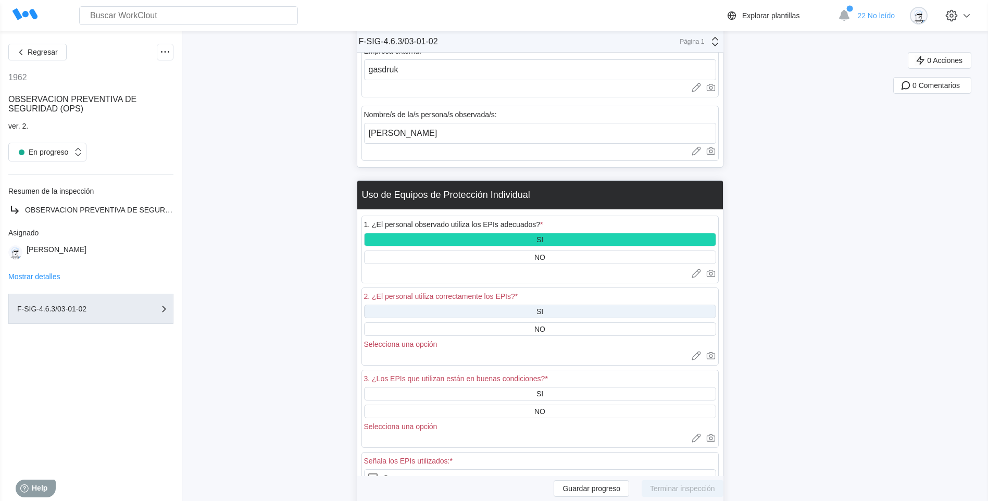
click at [512, 308] on div "SI" at bounding box center [540, 312] width 352 height 14
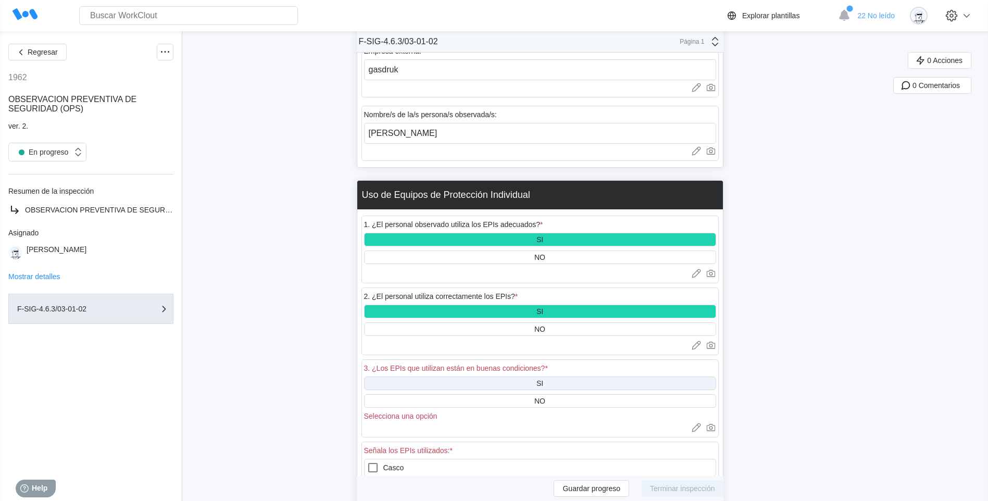
click at [520, 385] on div "SI" at bounding box center [540, 384] width 352 height 14
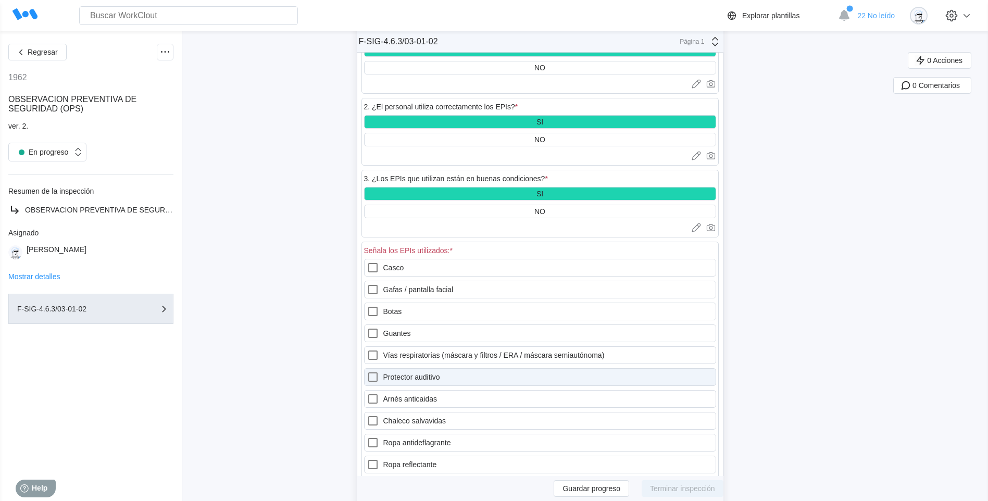
scroll to position [833, 0]
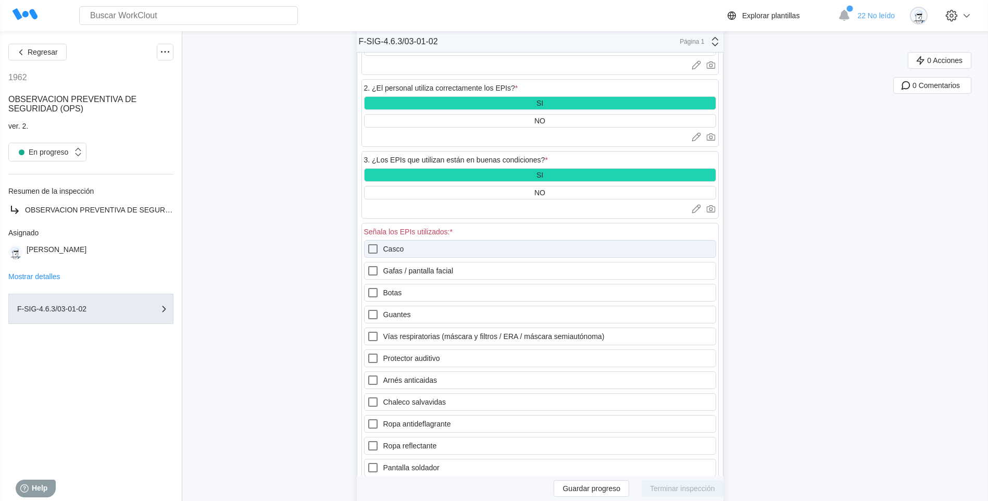
click at [379, 252] on icon at bounding box center [373, 249] width 13 height 13
click at [367, 243] on input "Casco" at bounding box center [367, 243] width 1 height 1
checkbox input "true"
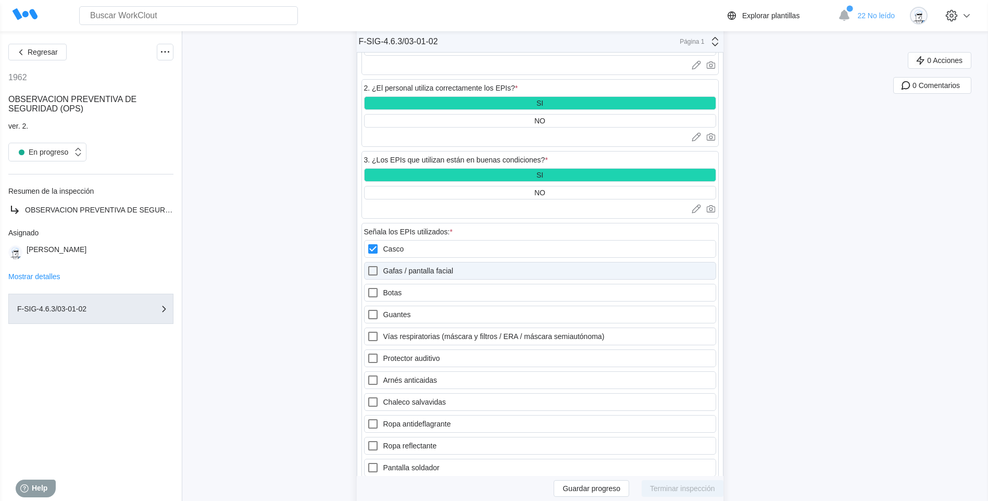
click at [375, 275] on icon at bounding box center [372, 270] width 9 height 9
click at [367, 265] on facial "Gafas / pantalla facial" at bounding box center [367, 265] width 1 height 1
checkbox facial "true"
click at [377, 291] on icon at bounding box center [373, 292] width 13 height 13
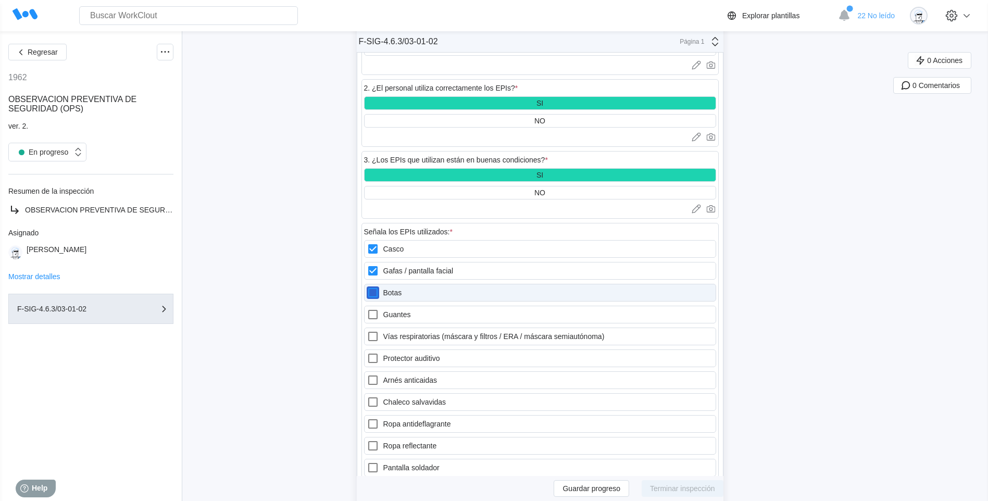
click at [367, 287] on input "Botas" at bounding box center [367, 286] width 1 height 1
checkbox input "true"
click at [377, 318] on icon at bounding box center [372, 314] width 9 height 9
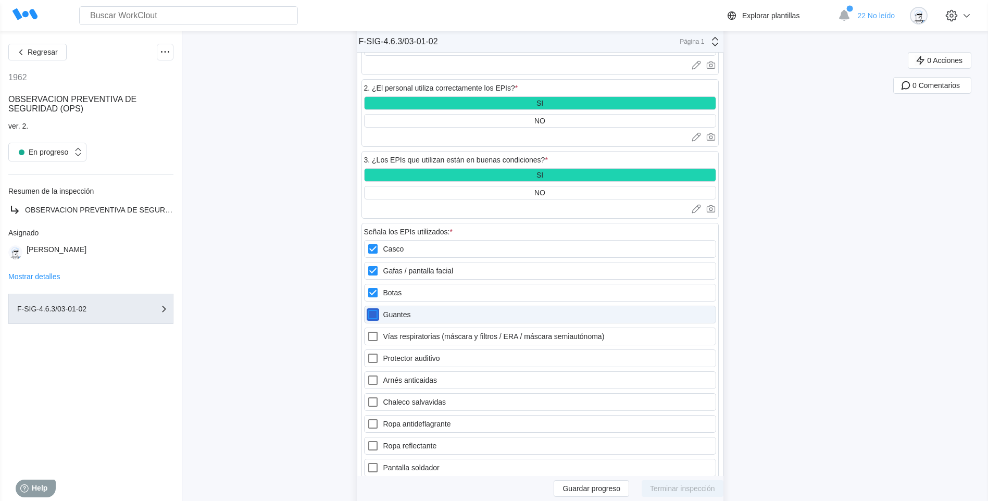
click at [367, 309] on input "Guantes" at bounding box center [367, 308] width 1 height 1
checkbox input "true"
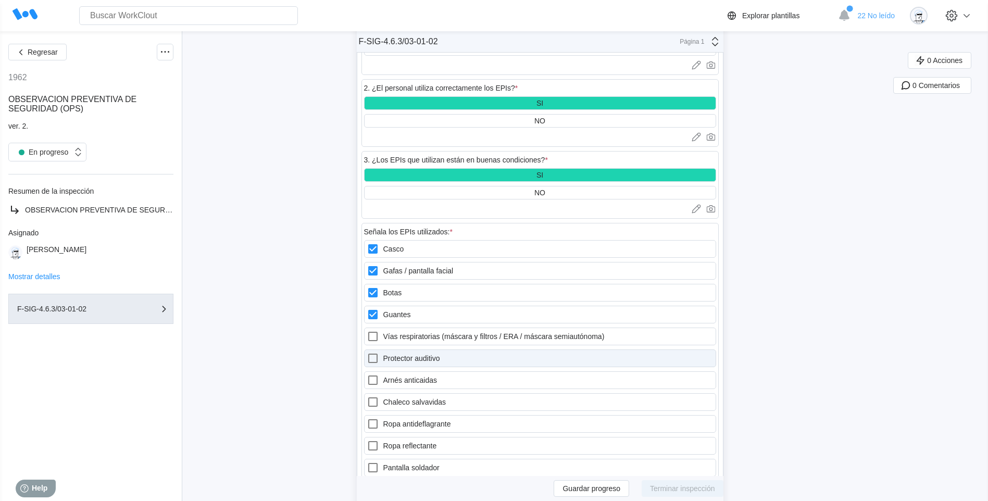
click at [376, 361] on icon at bounding box center [373, 358] width 13 height 13
click at [367, 353] on auditivo "Protector auditivo" at bounding box center [367, 352] width 1 height 1
checkbox auditivo "true"
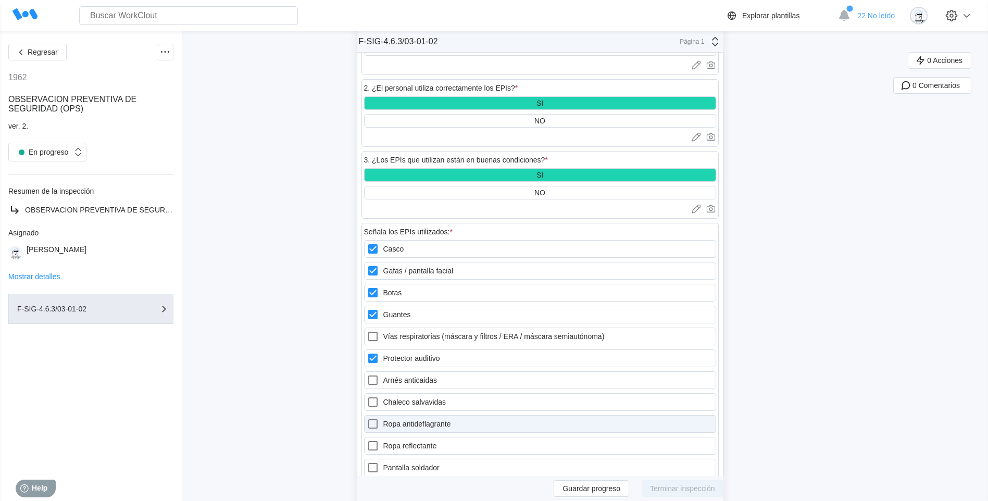
click at [378, 423] on icon at bounding box center [372, 423] width 9 height 9
click at [367, 418] on antideflagrante "Ropa antideflagrante" at bounding box center [367, 418] width 1 height 1
checkbox antideflagrante "true"
click at [379, 446] on icon at bounding box center [373, 446] width 13 height 13
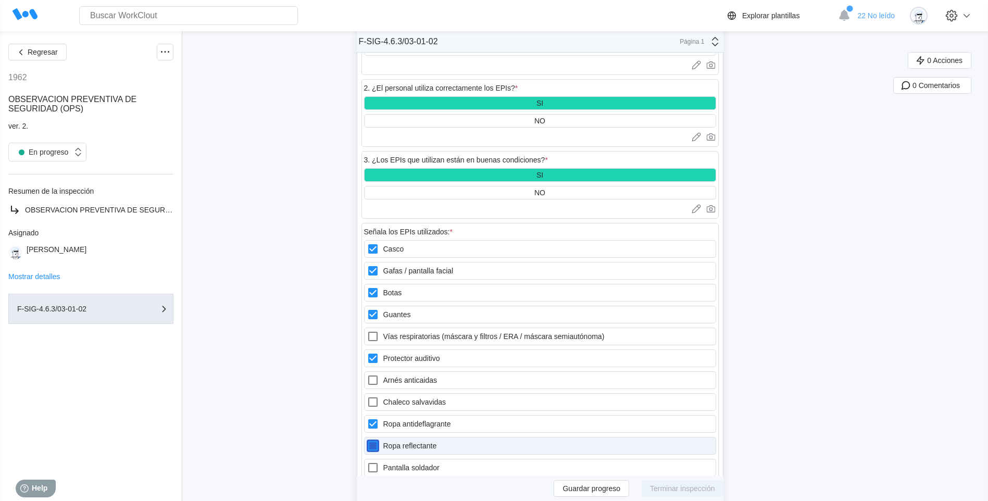
click at [367, 440] on reflectante "Ropa reflectante" at bounding box center [367, 440] width 1 height 1
checkbox reflectante "true"
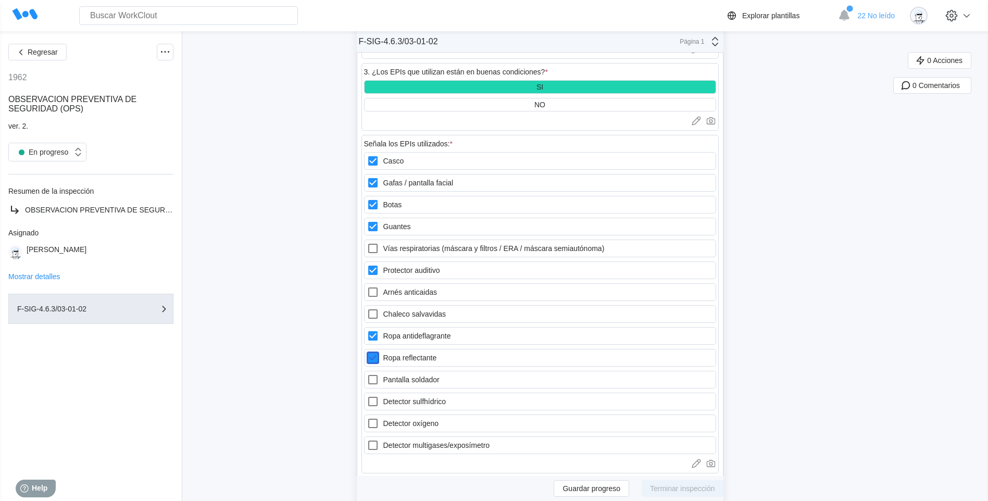
scroll to position [938, 0]
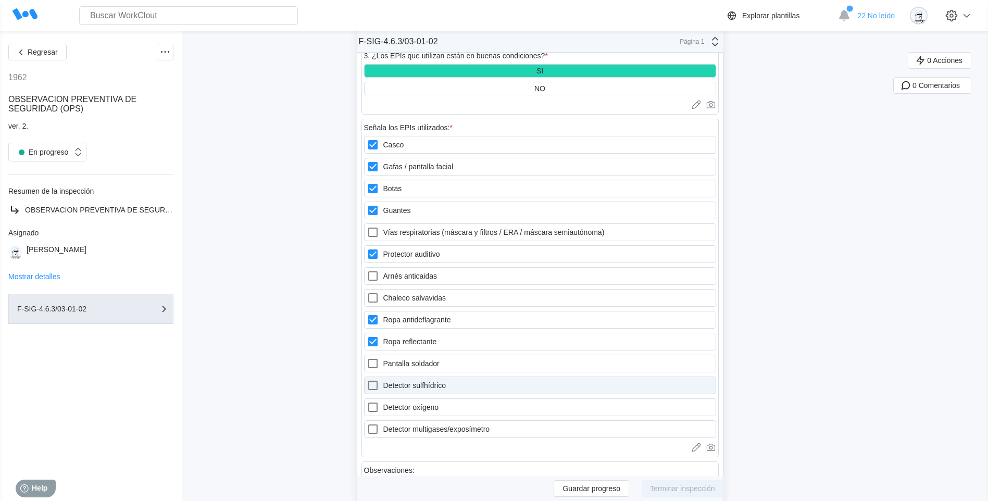
click at [379, 387] on icon at bounding box center [373, 385] width 13 height 13
click at [367, 380] on sulfhídrico "Detector sulfhídrico" at bounding box center [367, 379] width 1 height 1
click at [378, 387] on icon at bounding box center [372, 385] width 9 height 9
click at [367, 380] on sulfhídrico "Detector sulfhídrico" at bounding box center [367, 379] width 1 height 1
checkbox sulfhídrico "false"
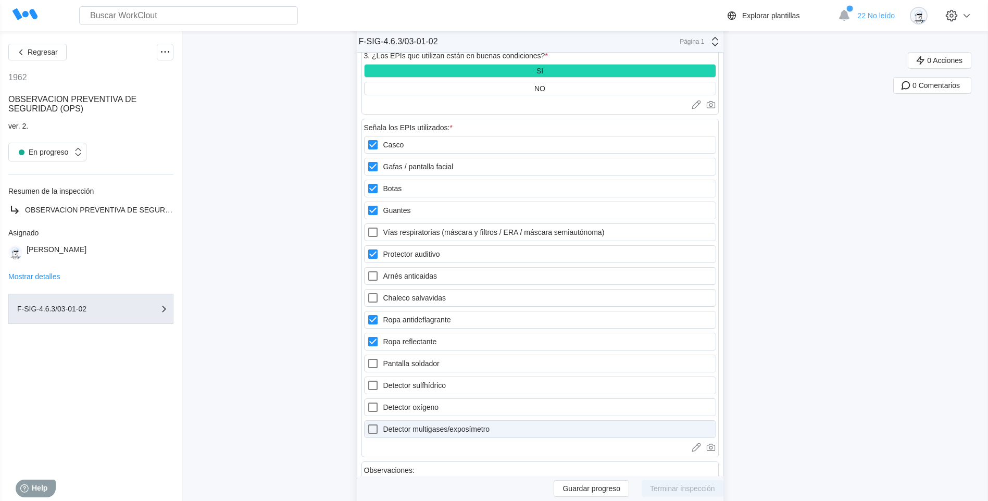
click at [377, 431] on icon at bounding box center [373, 429] width 13 height 13
click at [367, 423] on multigases\/exposímetro "Detector multigases/exposímetro" at bounding box center [367, 423] width 1 height 1
checkbox multigases\/exposímetro "true"
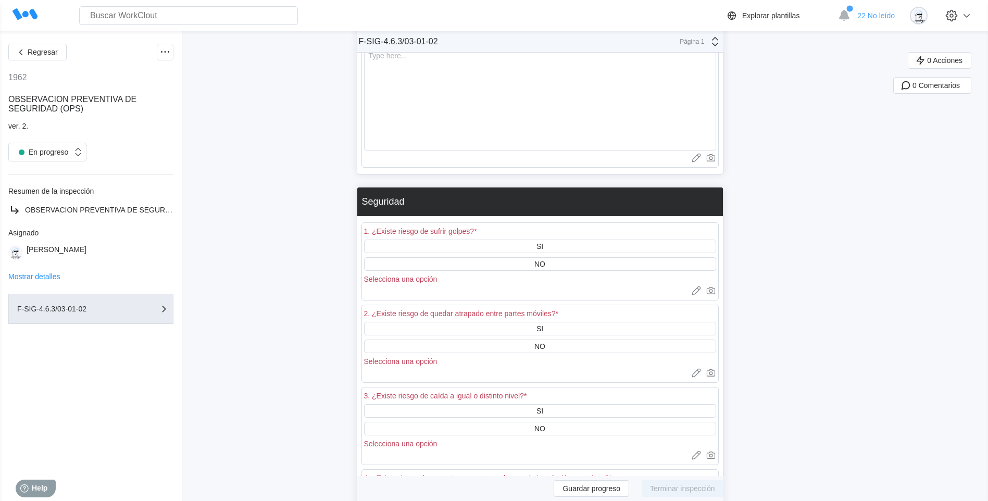
scroll to position [1354, 0]
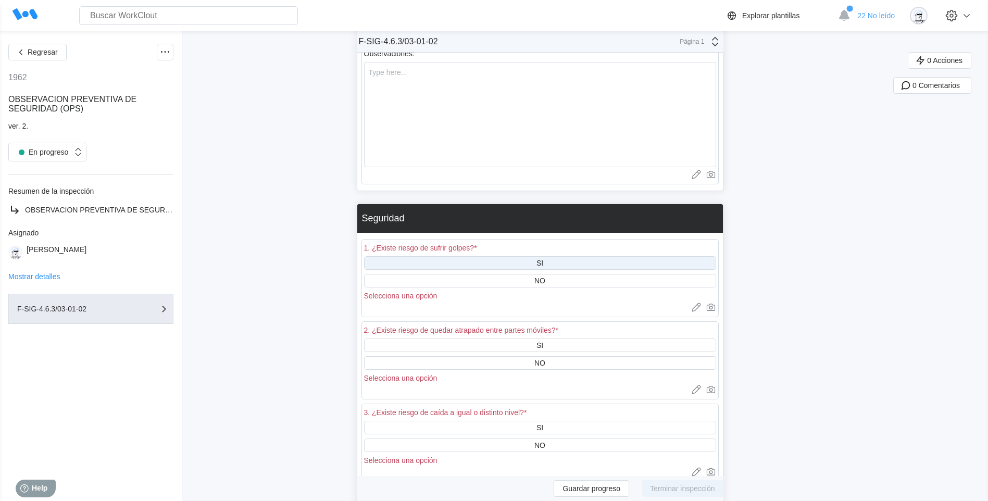
click at [556, 264] on div "SI" at bounding box center [540, 263] width 352 height 14
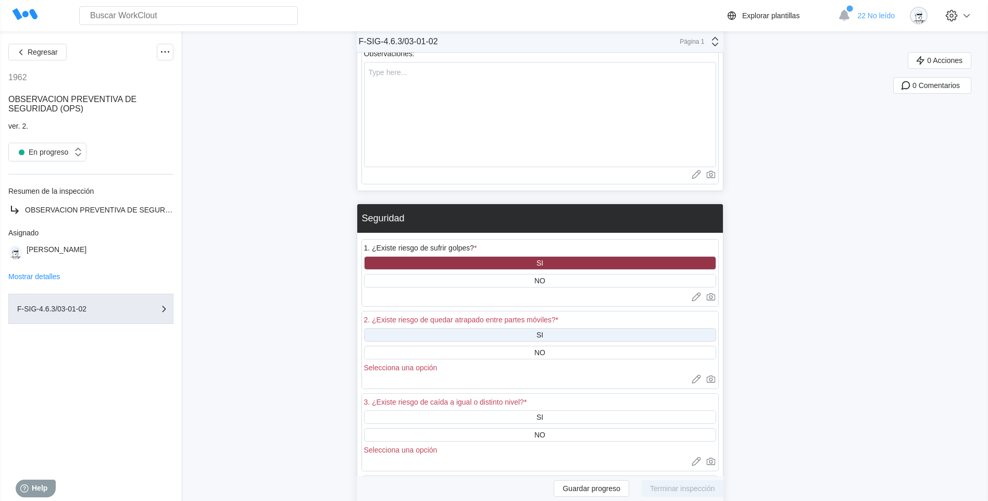
click at [556, 336] on div "SI" at bounding box center [540, 335] width 352 height 14
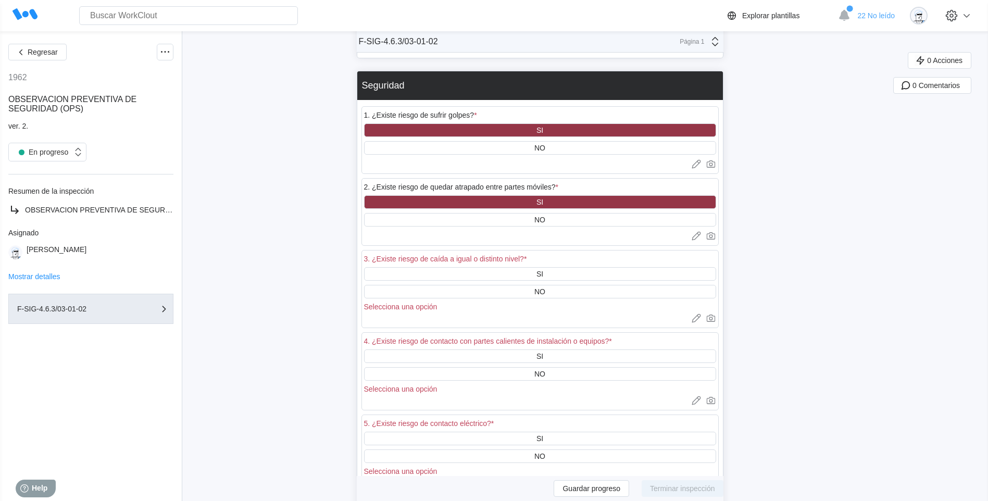
scroll to position [1511, 0]
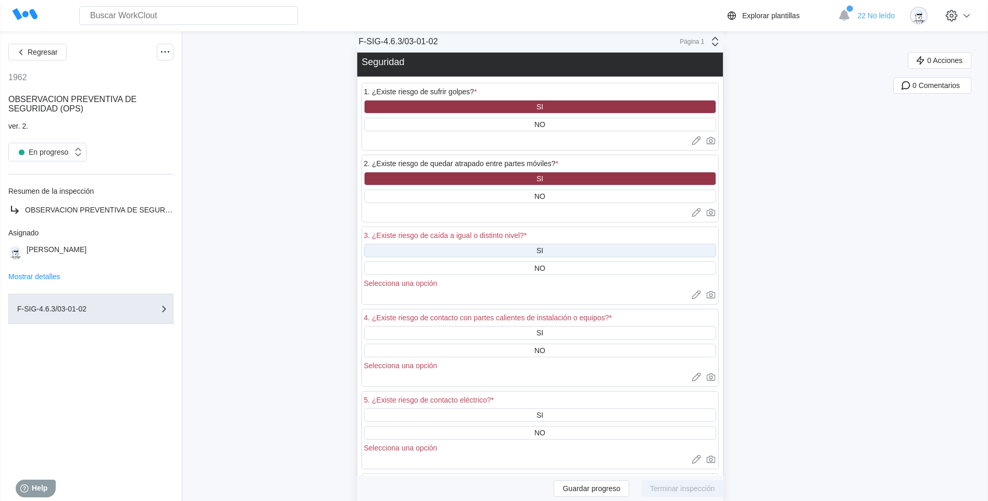
click at [558, 253] on div "SI" at bounding box center [540, 251] width 352 height 14
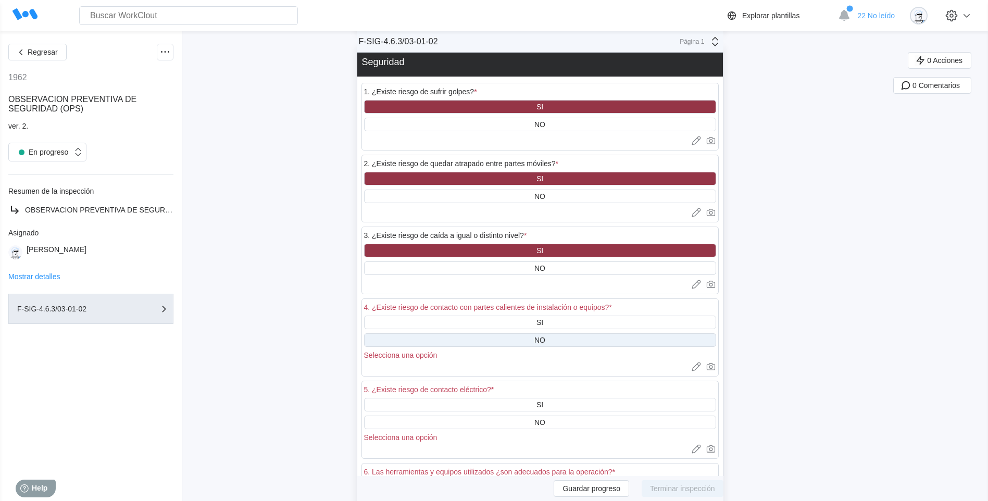
click at [545, 338] on div "NO" at bounding box center [539, 340] width 11 height 8
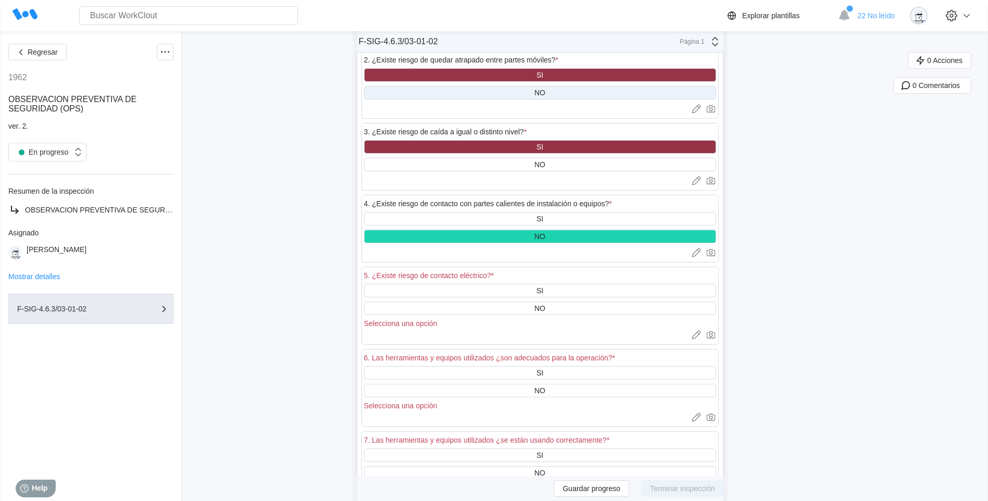
scroll to position [1615, 0]
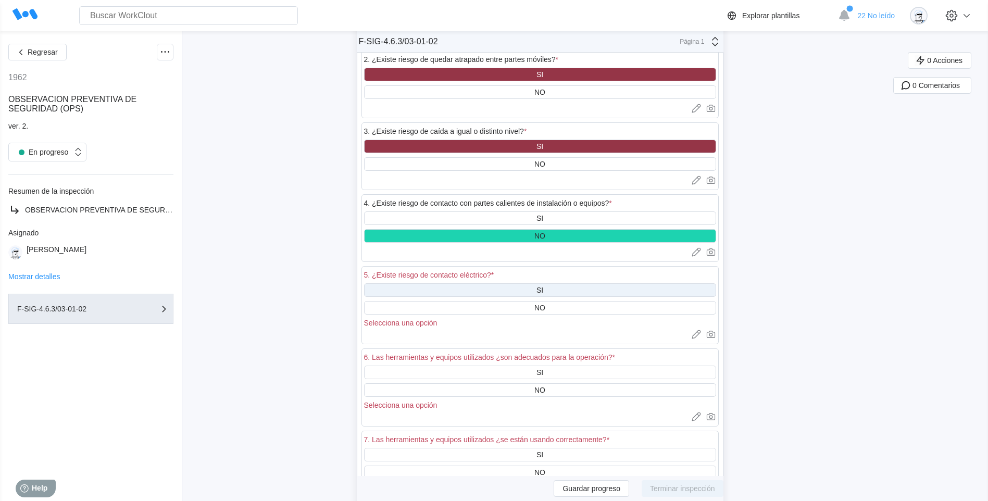
click at [543, 292] on div "SI" at bounding box center [540, 290] width 7 height 8
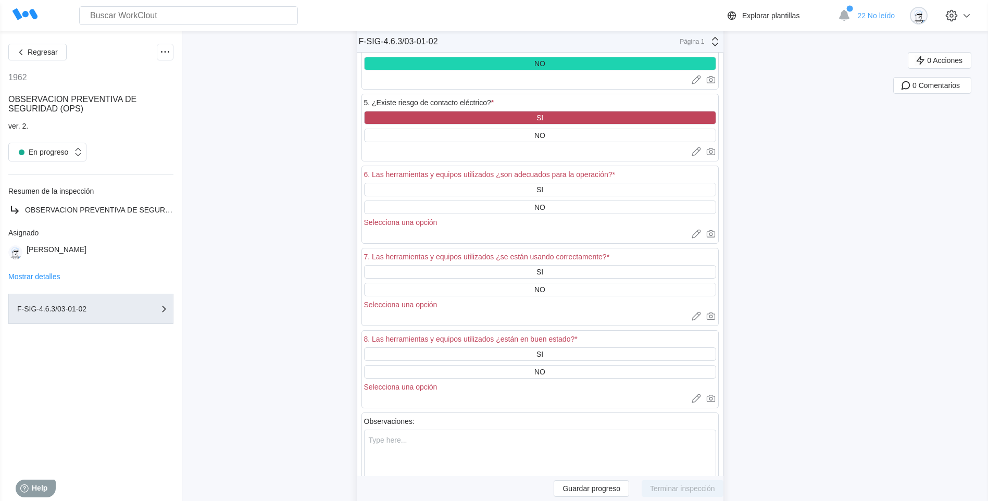
scroll to position [1771, 0]
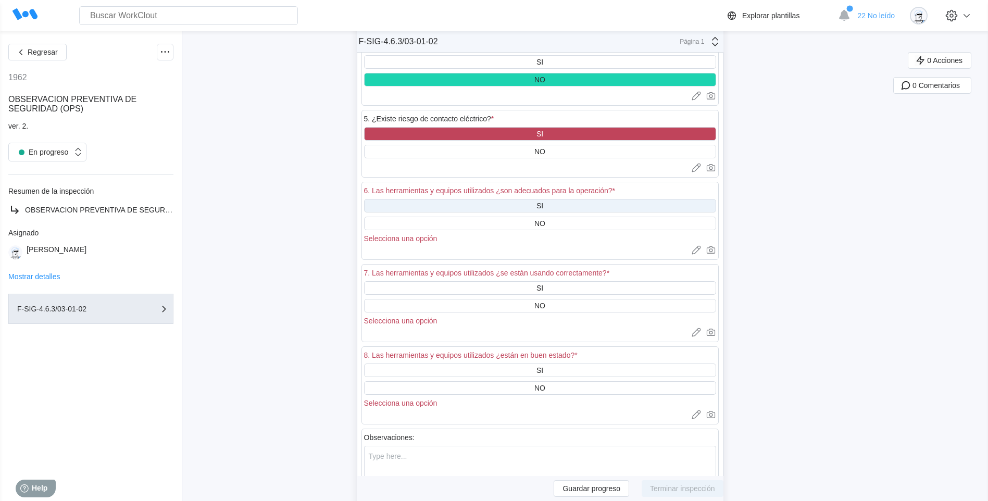
click at [550, 207] on div "SI" at bounding box center [540, 206] width 352 height 14
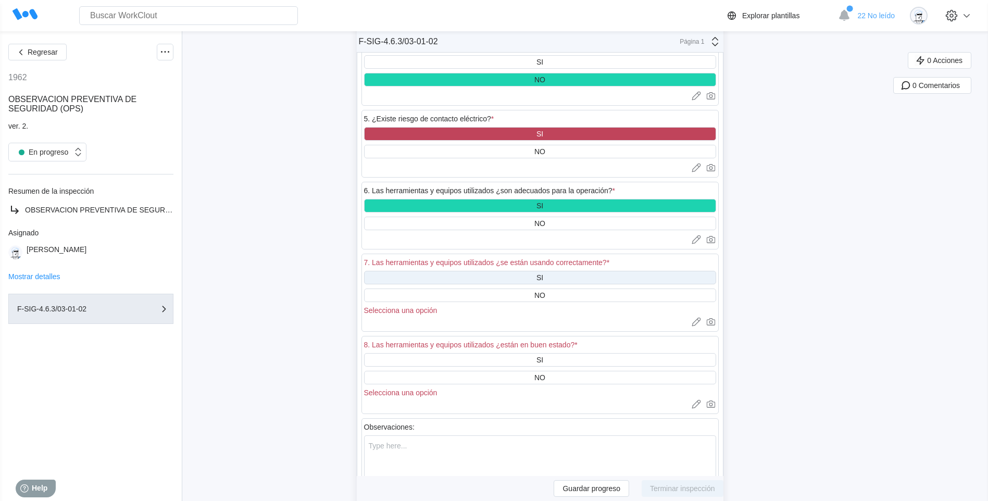
click at [551, 277] on div "SI" at bounding box center [540, 278] width 352 height 14
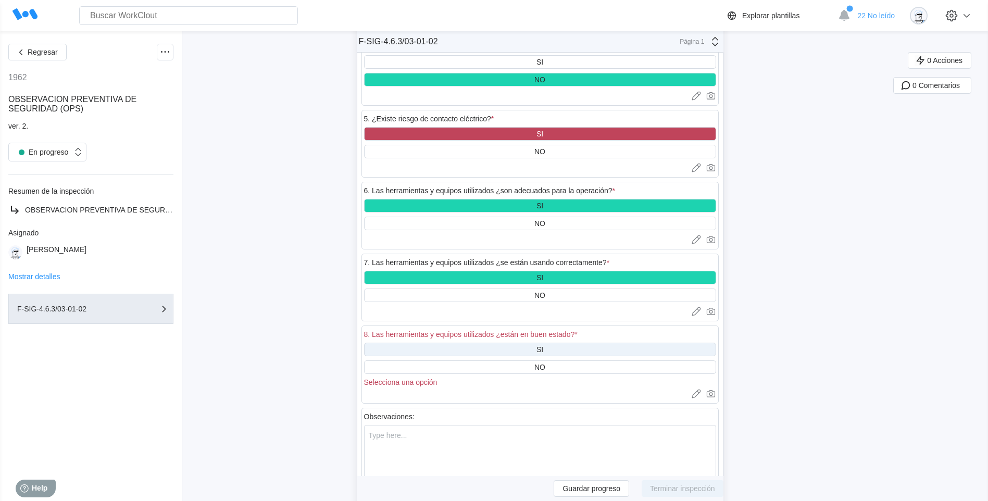
click at [558, 347] on div "SI" at bounding box center [540, 350] width 352 height 14
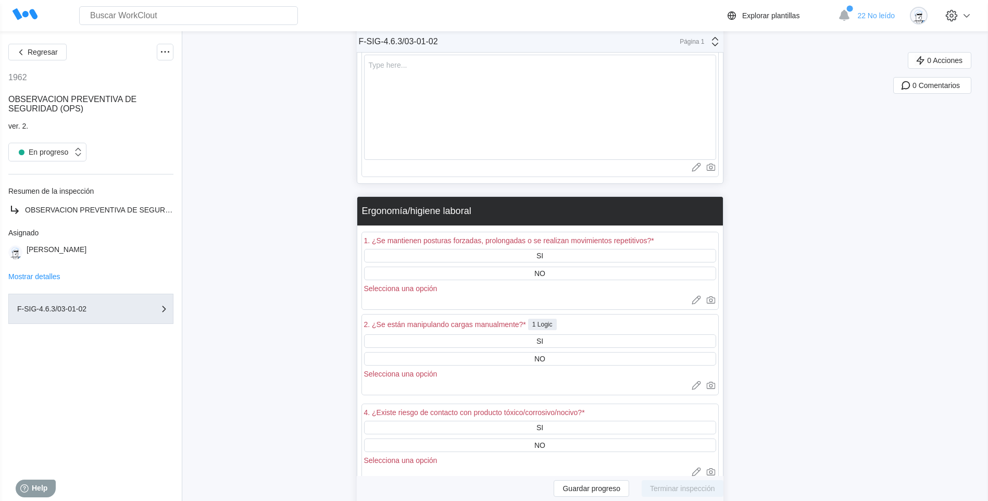
scroll to position [2136, 0]
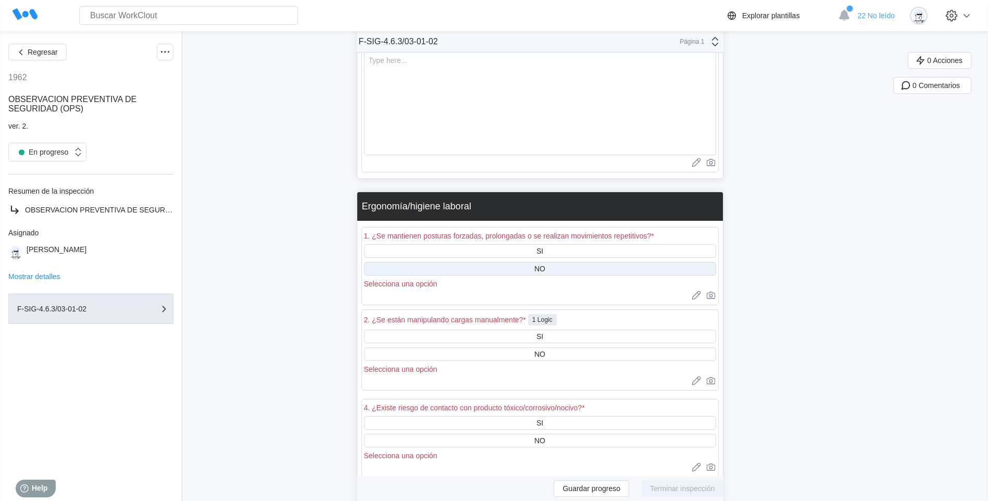
click at [570, 272] on div "NO" at bounding box center [540, 269] width 352 height 14
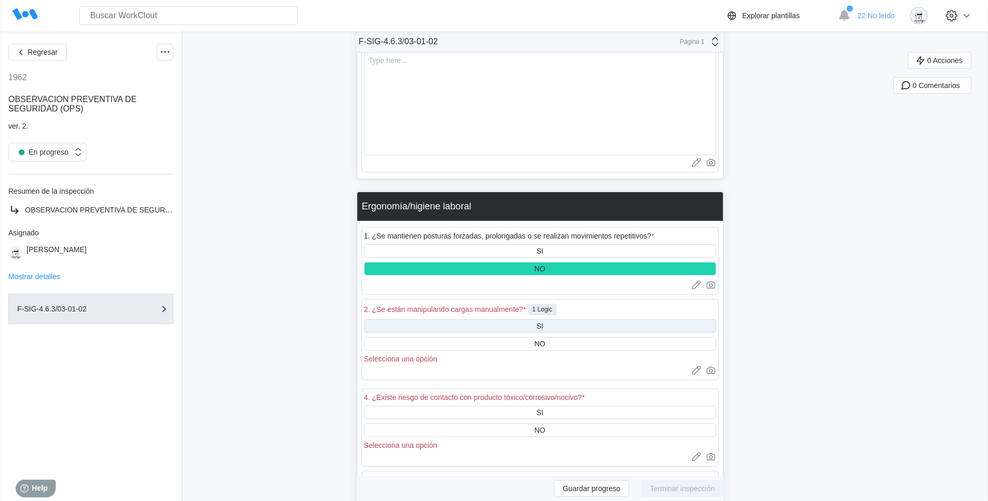
click at [551, 327] on div "SI" at bounding box center [540, 326] width 352 height 14
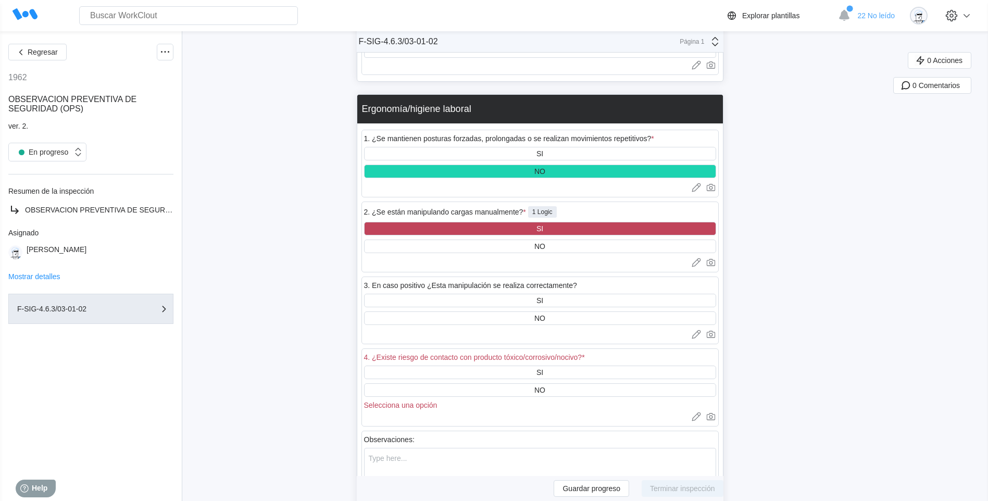
scroll to position [2240, 0]
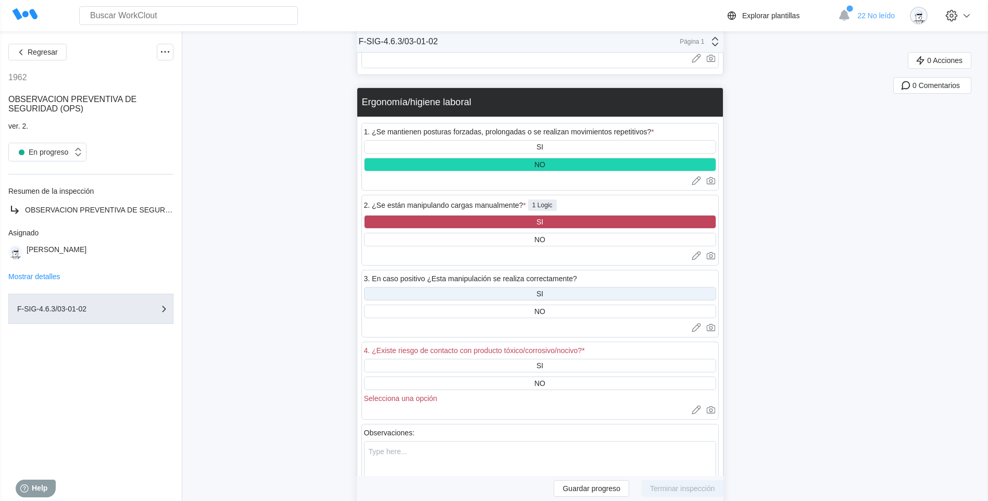
click at [557, 294] on div "SI" at bounding box center [540, 294] width 352 height 14
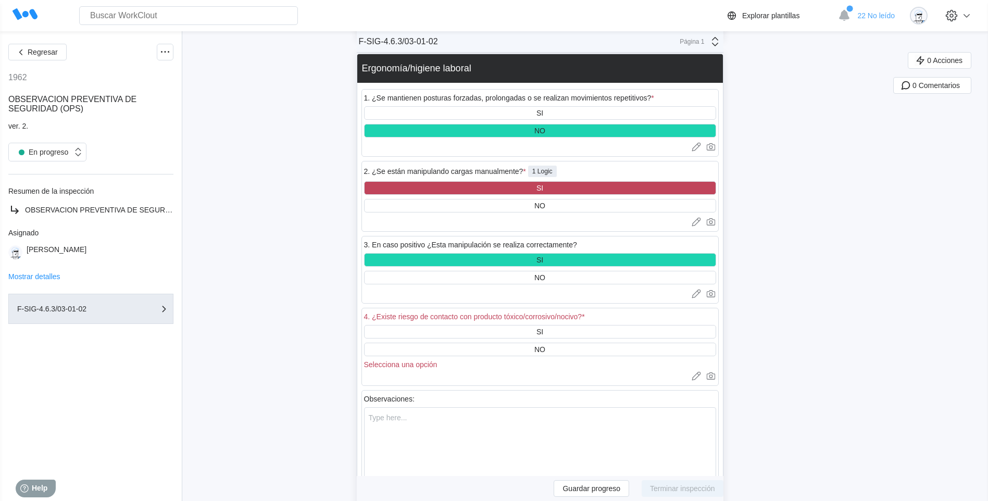
scroll to position [2292, 0]
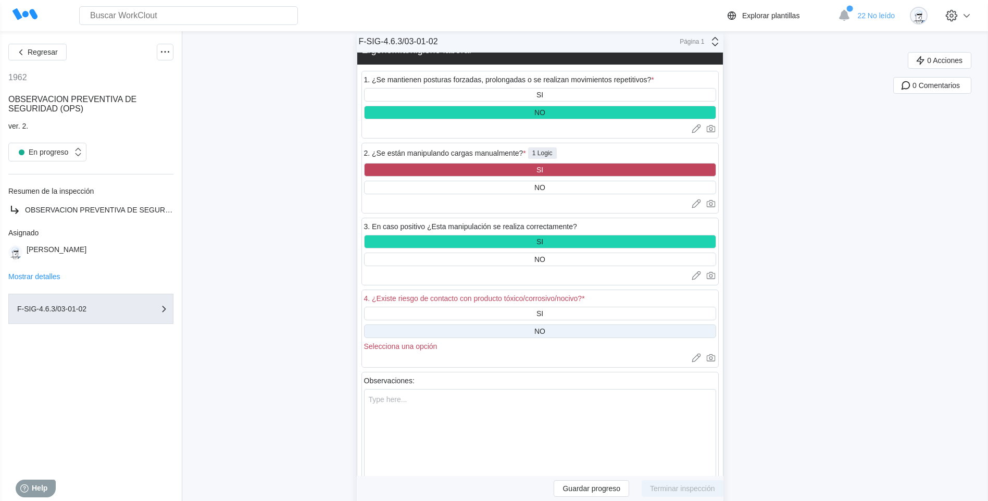
click at [587, 332] on div "NO" at bounding box center [540, 332] width 352 height 14
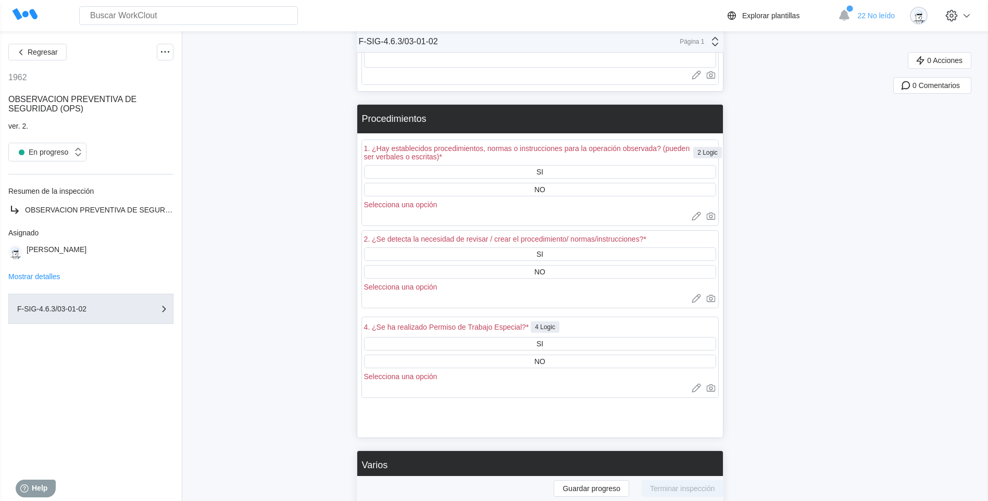
scroll to position [2709, 0]
click at [548, 173] on div "SI" at bounding box center [540, 172] width 352 height 14
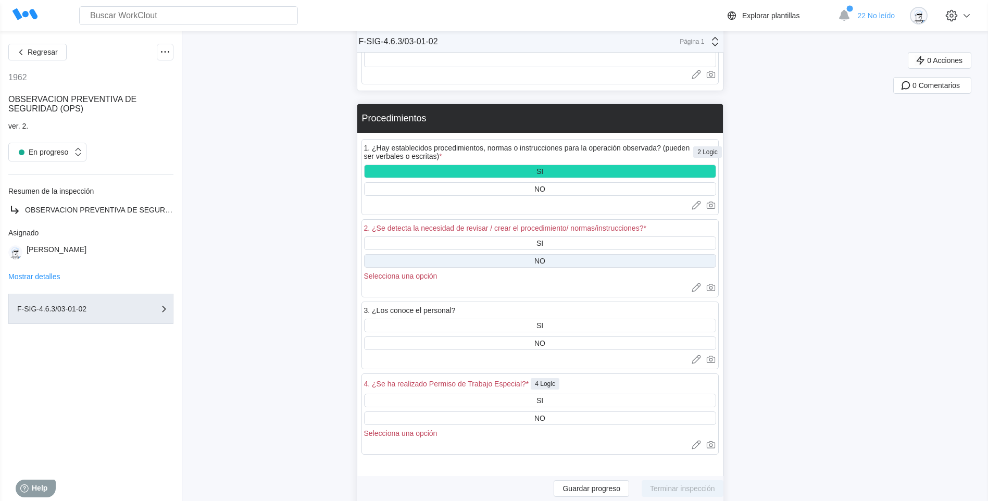
click at [553, 261] on div "NO" at bounding box center [540, 261] width 352 height 14
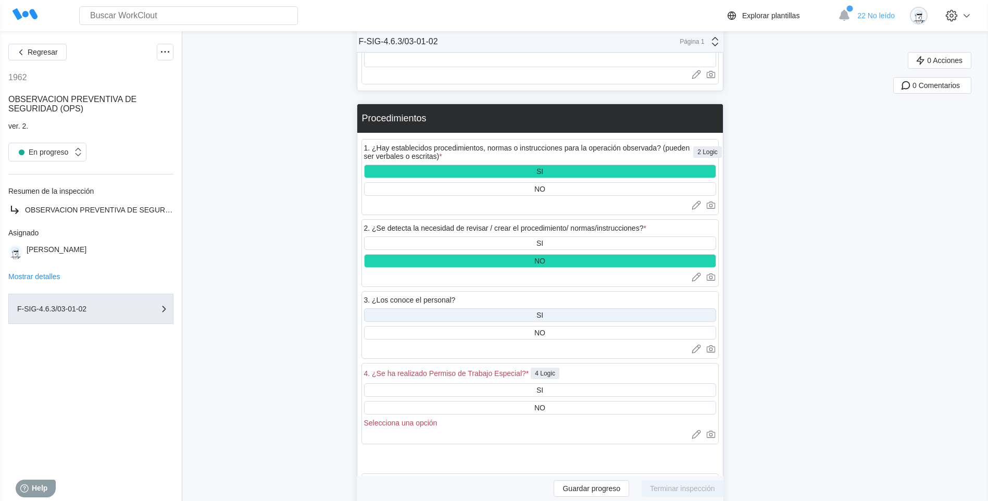
click at [543, 318] on div "SI" at bounding box center [540, 315] width 7 height 8
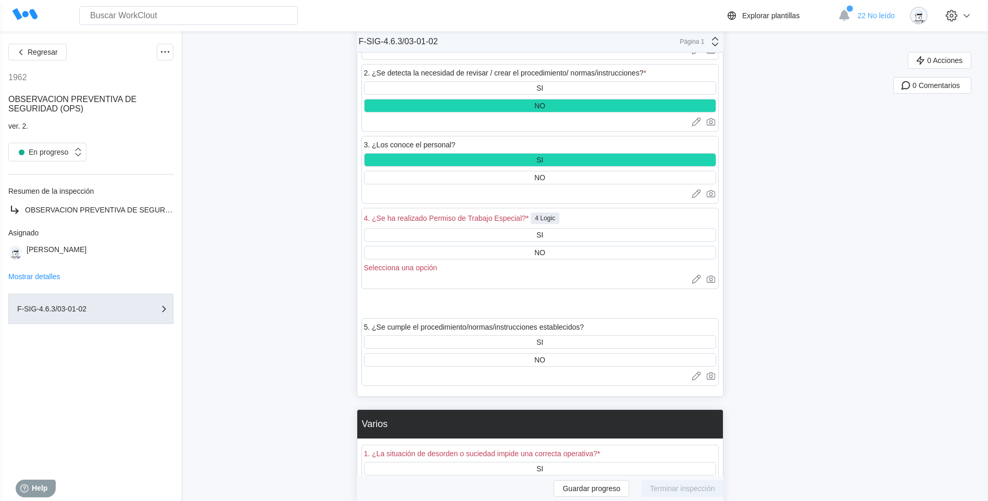
scroll to position [2865, 0]
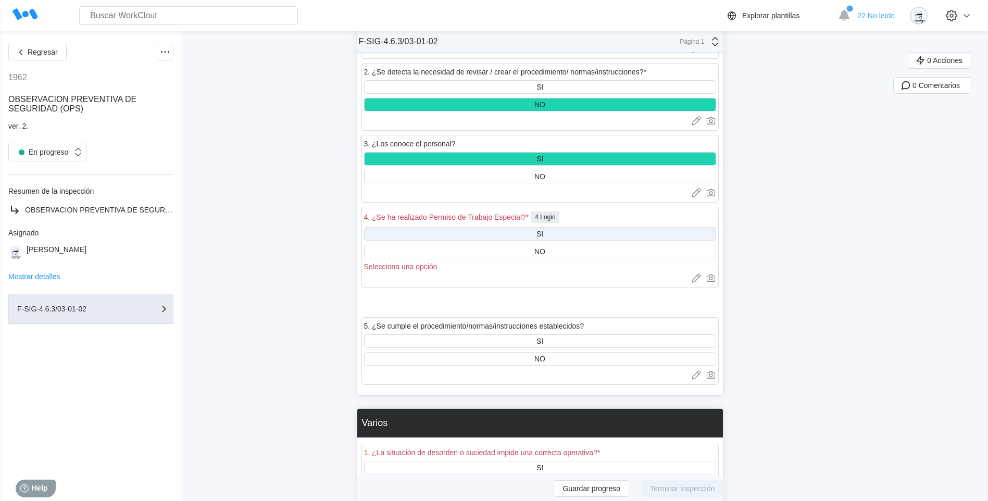
click at [553, 233] on div "SI" at bounding box center [540, 234] width 352 height 14
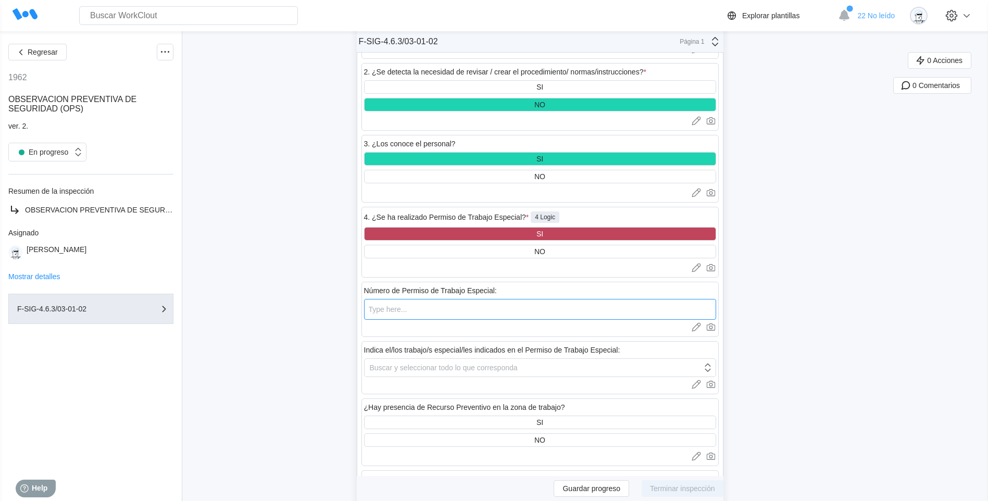
click at [416, 309] on input "text" at bounding box center [540, 309] width 352 height 21
type input "000559"
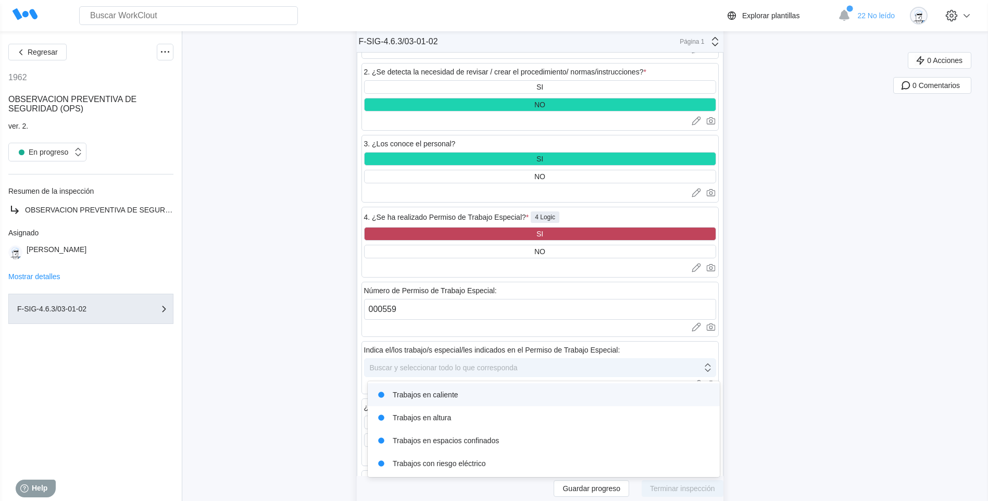
click at [604, 370] on div "Buscar y seleccionar todo lo que corresponda" at bounding box center [534, 367] width 338 height 15
click at [497, 394] on div "Trabajos en caliente" at bounding box center [544, 395] width 340 height 15
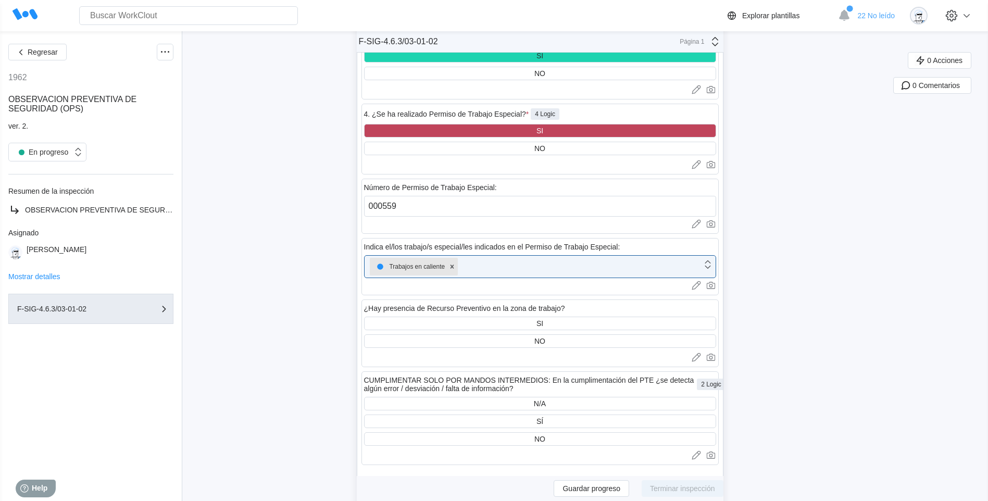
scroll to position [3021, 0]
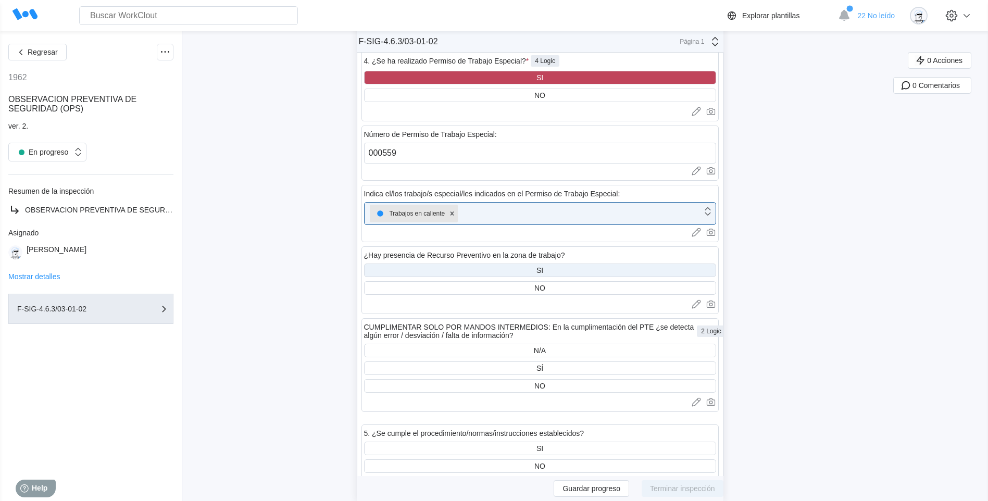
click at [583, 272] on div "SI" at bounding box center [540, 271] width 352 height 14
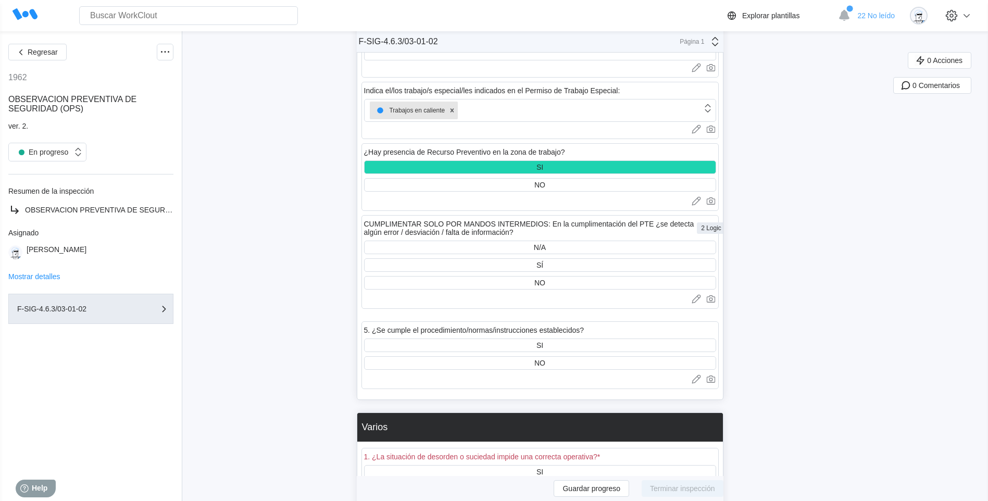
scroll to position [3125, 0]
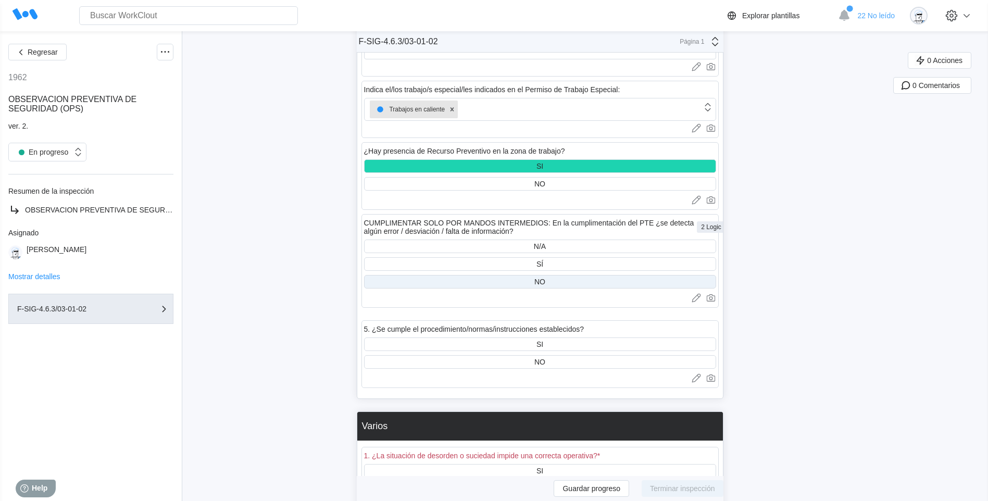
click at [565, 281] on div "NO" at bounding box center [540, 282] width 352 height 14
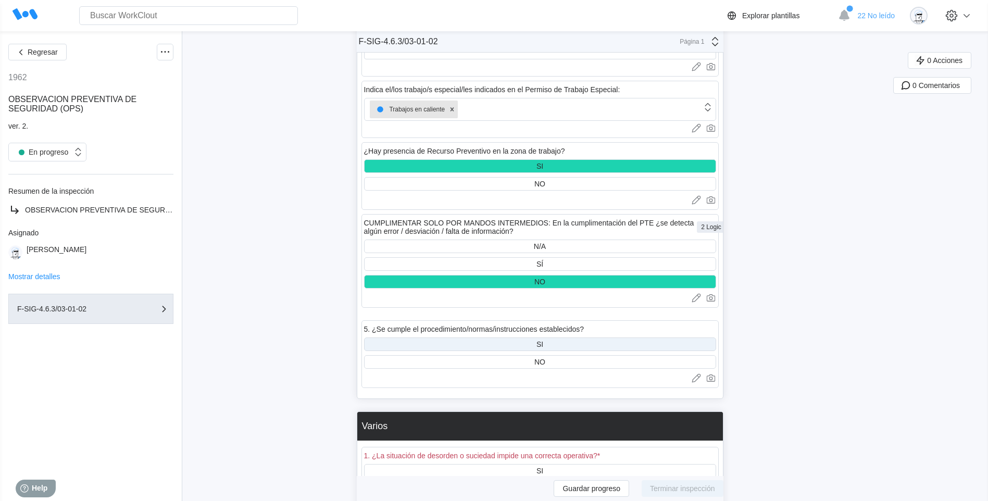
click at [558, 345] on div "SI" at bounding box center [540, 345] width 352 height 14
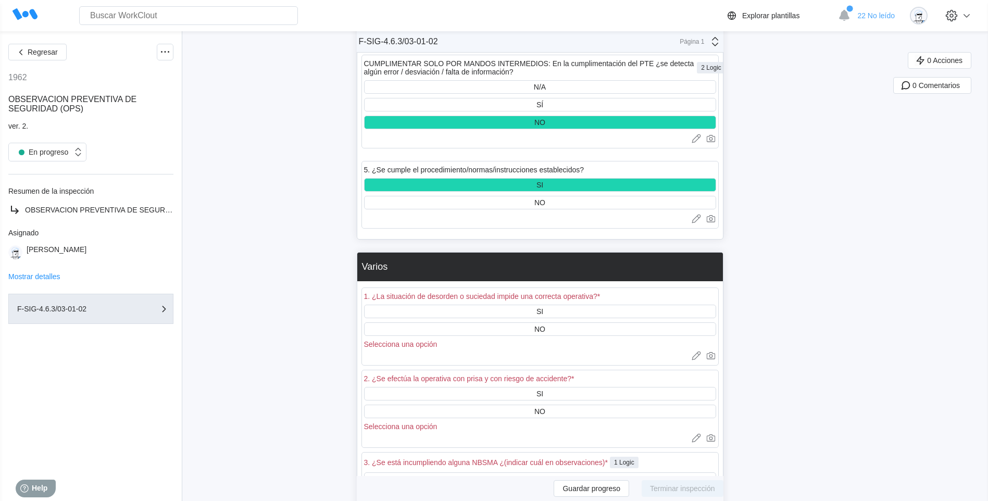
scroll to position [3334, 0]
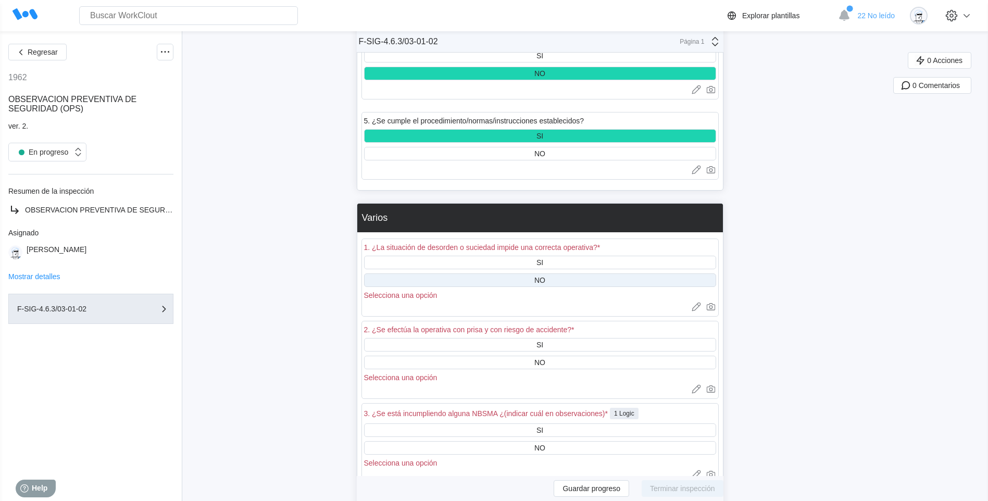
click at [545, 282] on div "NO" at bounding box center [539, 280] width 11 height 8
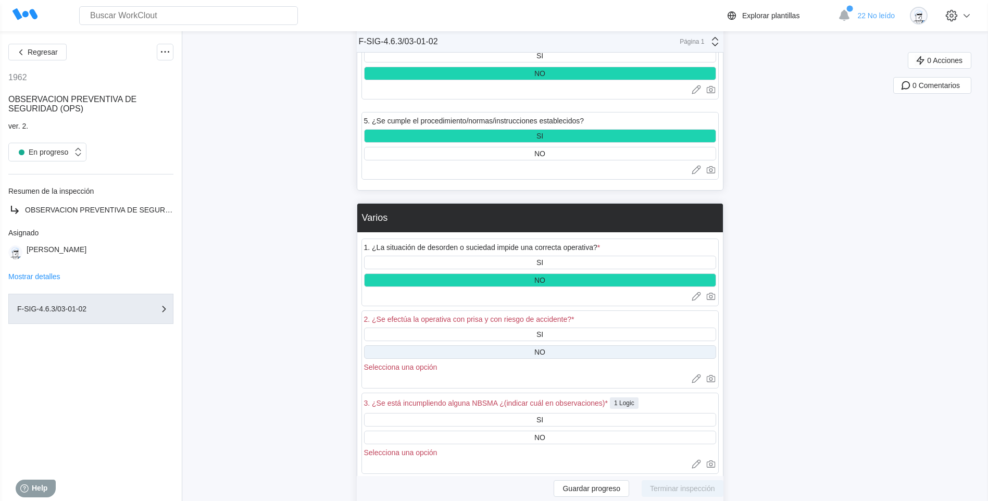
click at [554, 350] on div "NO" at bounding box center [540, 352] width 352 height 14
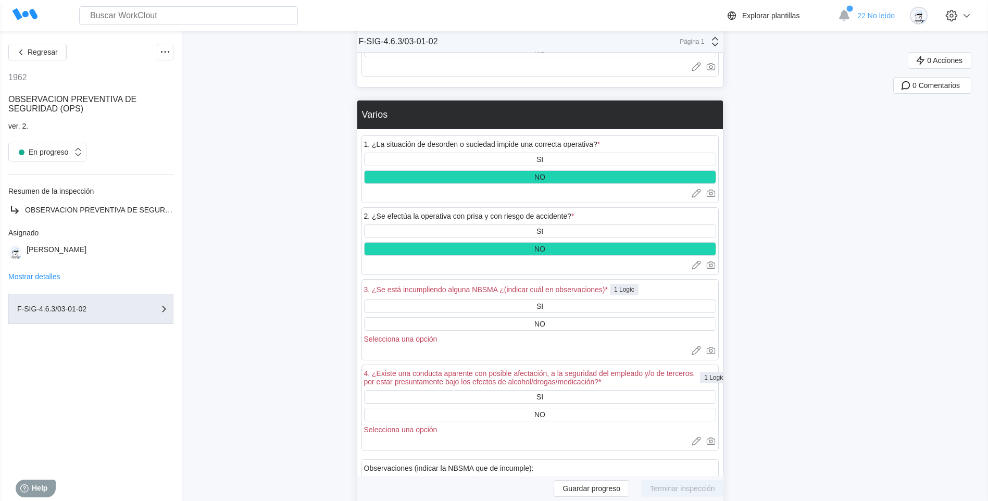
scroll to position [3438, 0]
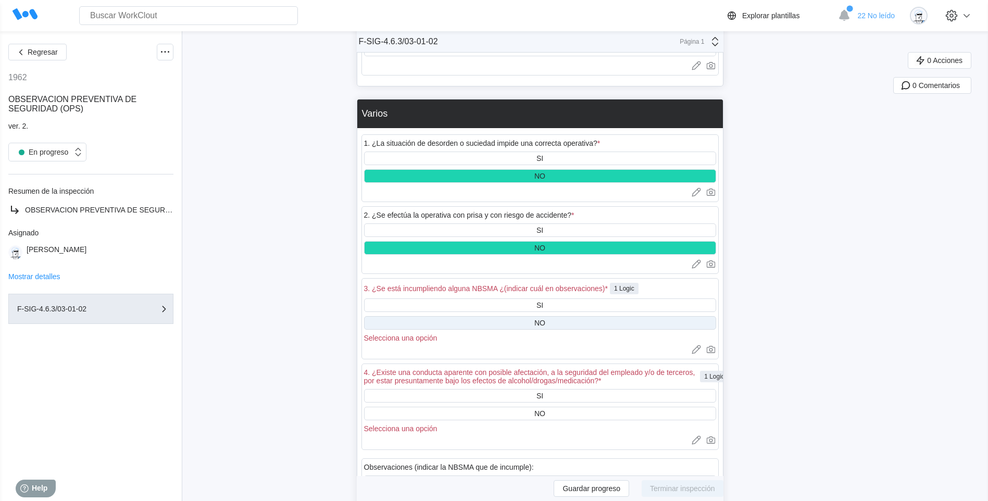
click at [560, 324] on div "NO" at bounding box center [540, 323] width 352 height 14
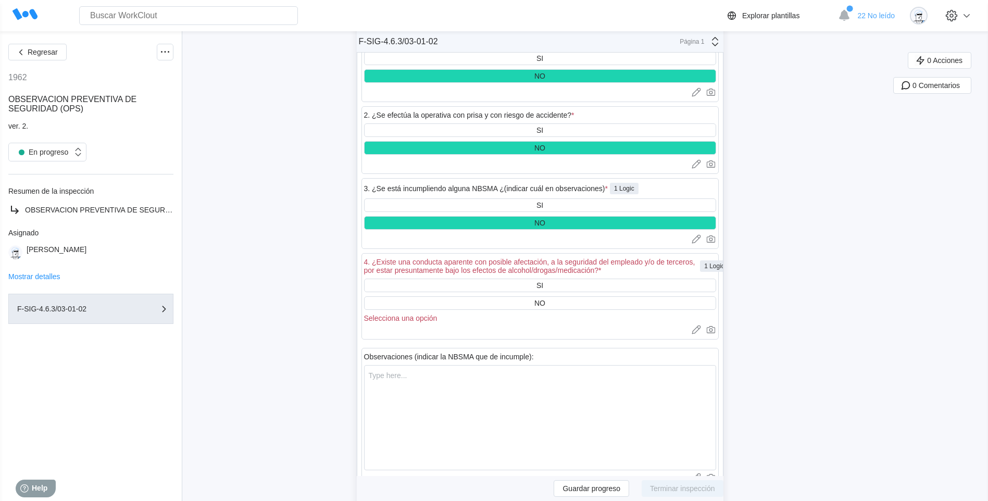
scroll to position [3542, 0]
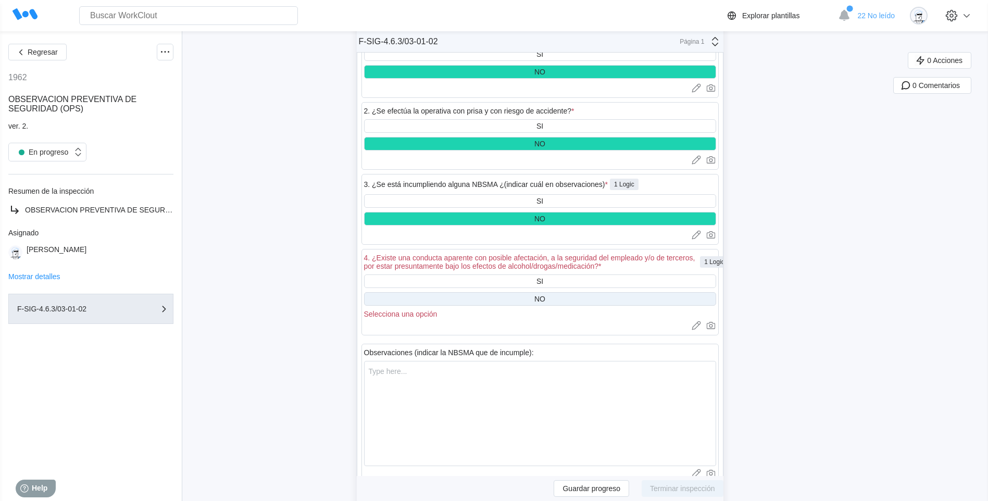
click at [553, 294] on div "NO" at bounding box center [540, 299] width 352 height 14
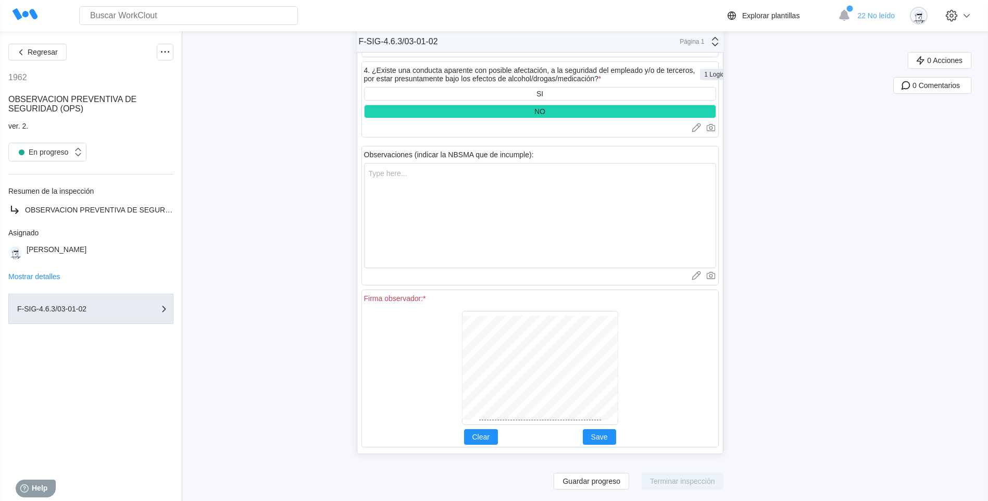
scroll to position [3731, 0]
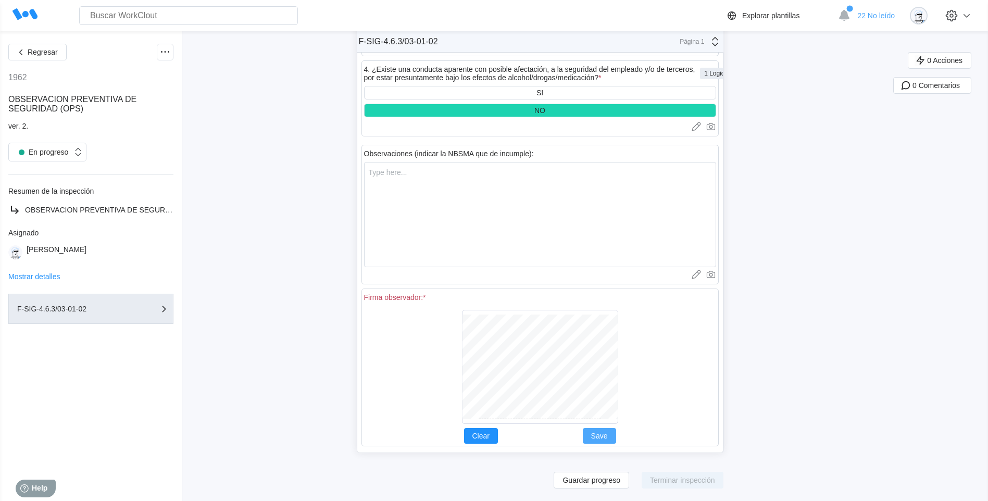
click at [603, 434] on span "Save" at bounding box center [599, 435] width 17 height 7
click at [689, 487] on button "Terminar inspección" at bounding box center [683, 480] width 82 height 17
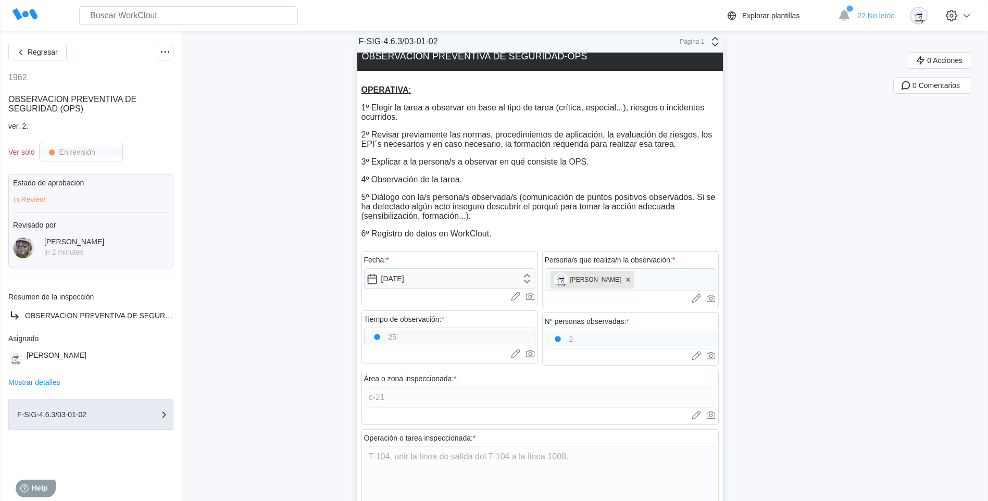
scroll to position [0, 0]
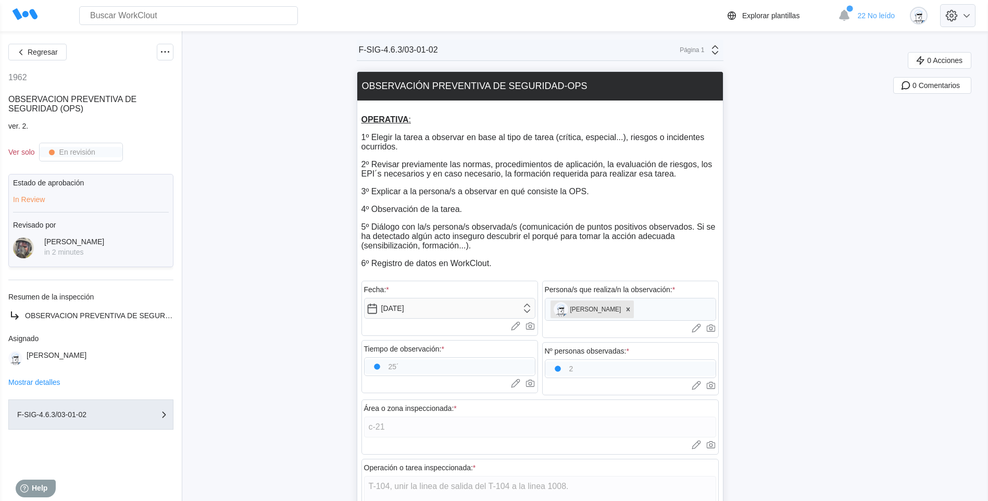
click at [961, 22] on icon at bounding box center [952, 16] width 18 height 18
click at [886, 117] on div "Cerrar sesión" at bounding box center [905, 111] width 147 height 17
